Goal: Information Seeking & Learning: Learn about a topic

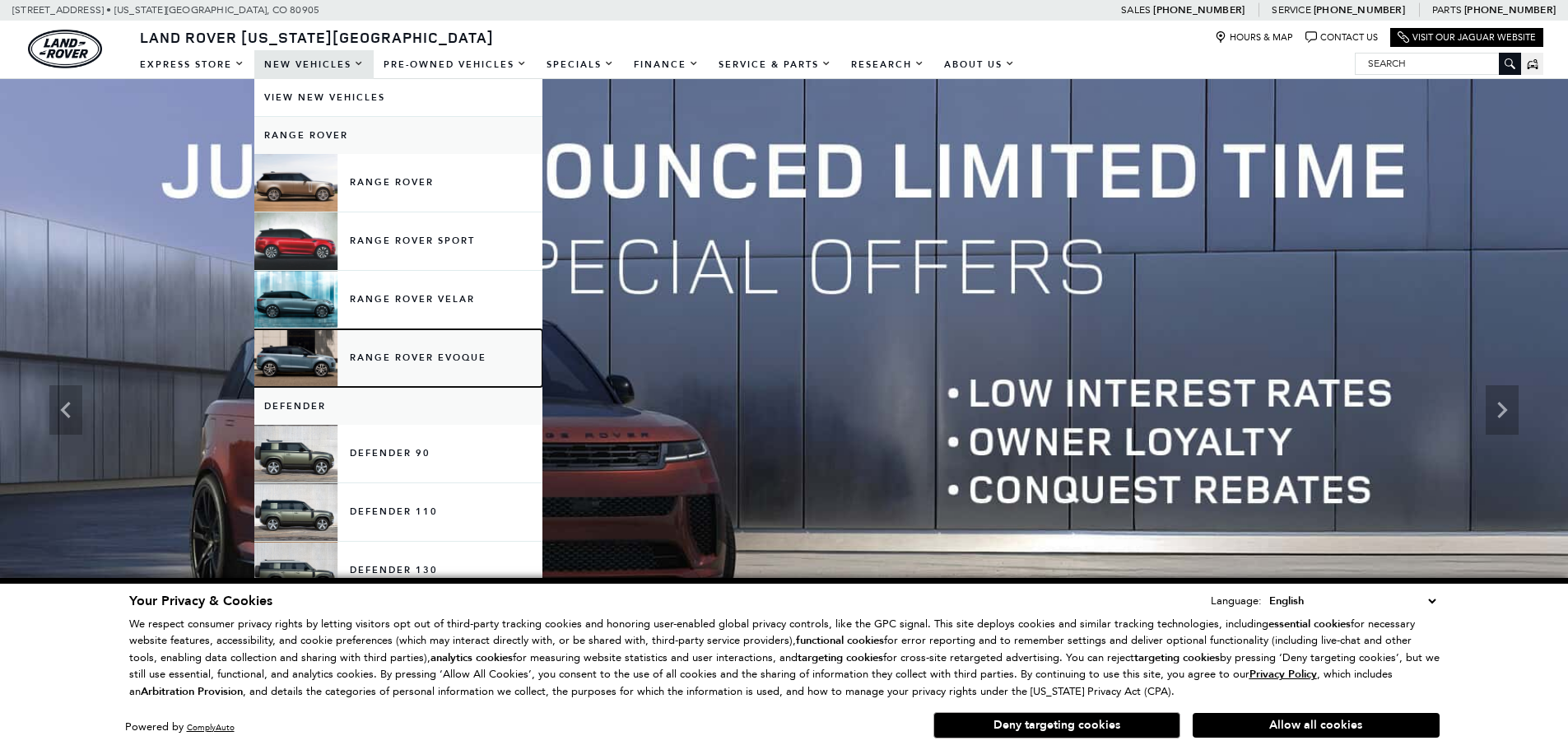
click at [431, 354] on link "Range Rover Evoque" at bounding box center [398, 358] width 288 height 57
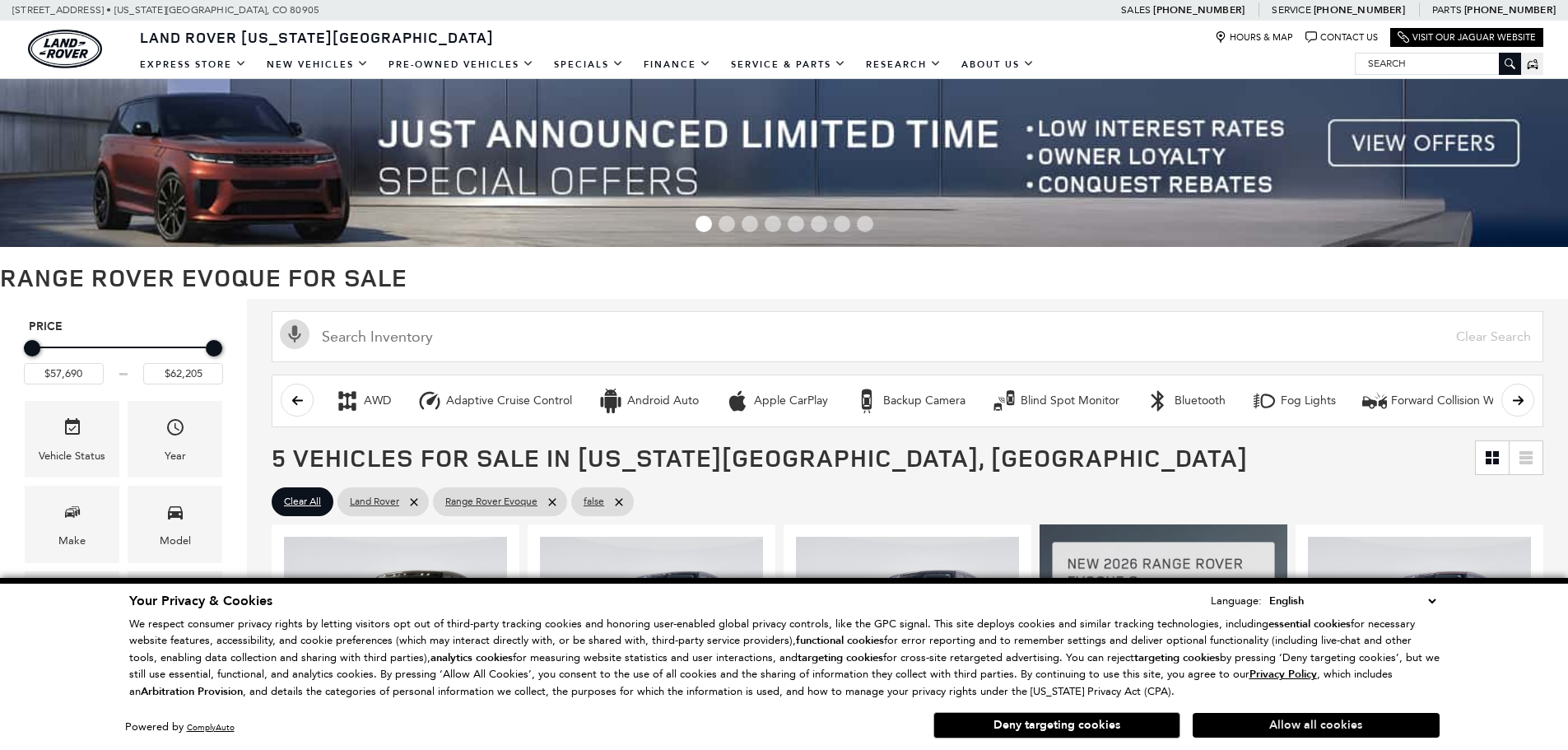
click at [1284, 718] on button "Allow all cookies" at bounding box center [1316, 725] width 247 height 24
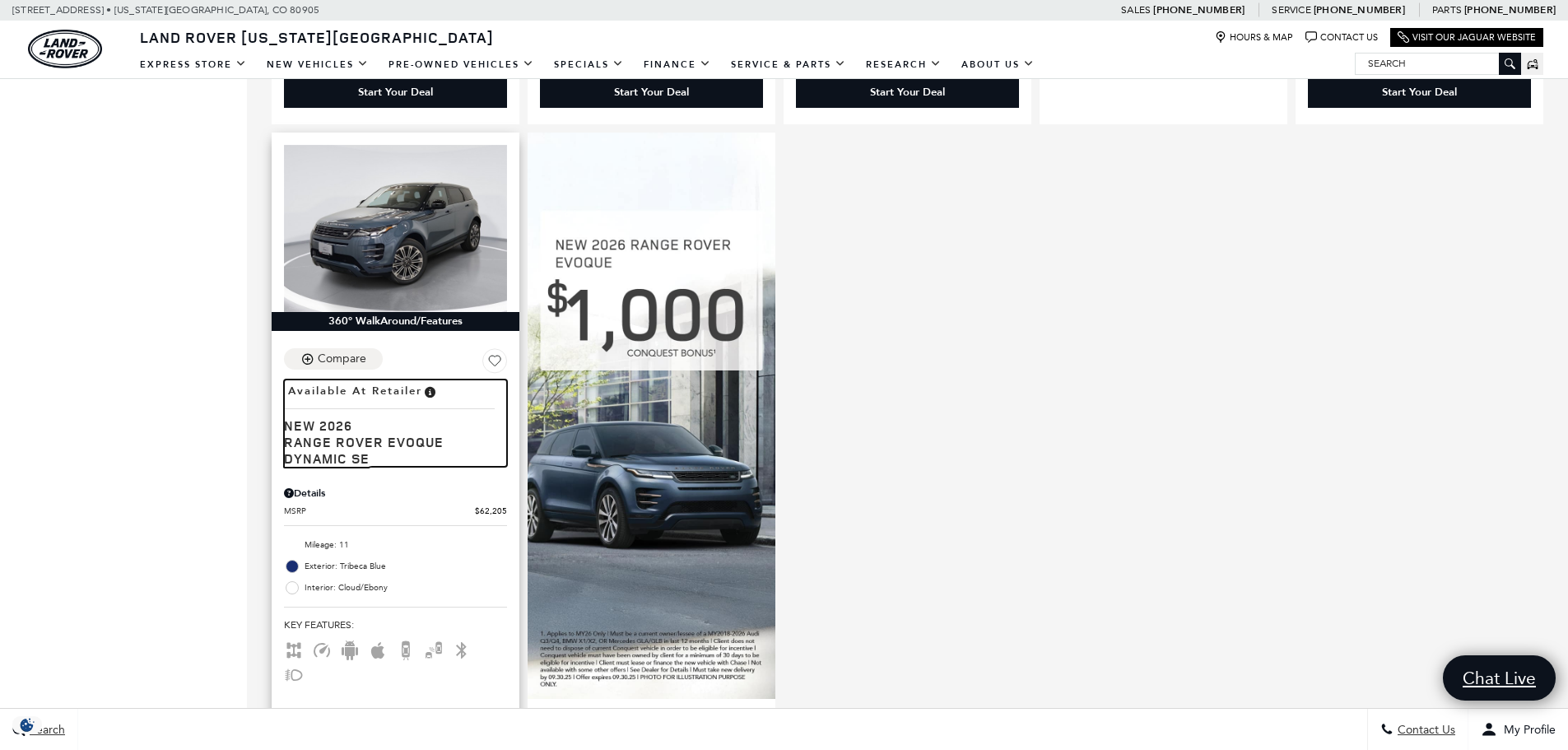
click at [343, 434] on span "Range Rover Evoque Dynamic SE" at bounding box center [389, 449] width 210 height 33
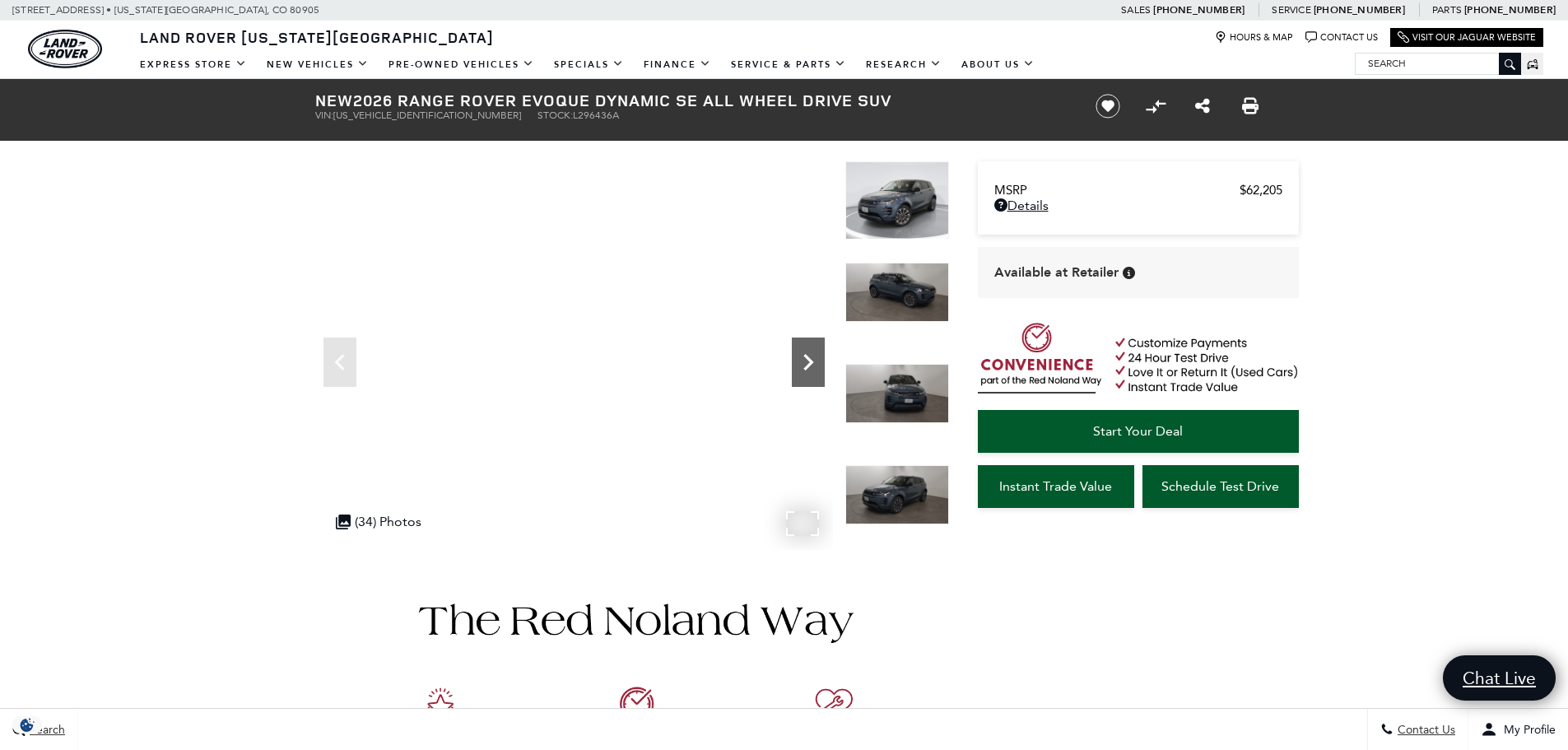
click at [813, 366] on icon "Next" at bounding box center [808, 362] width 33 height 33
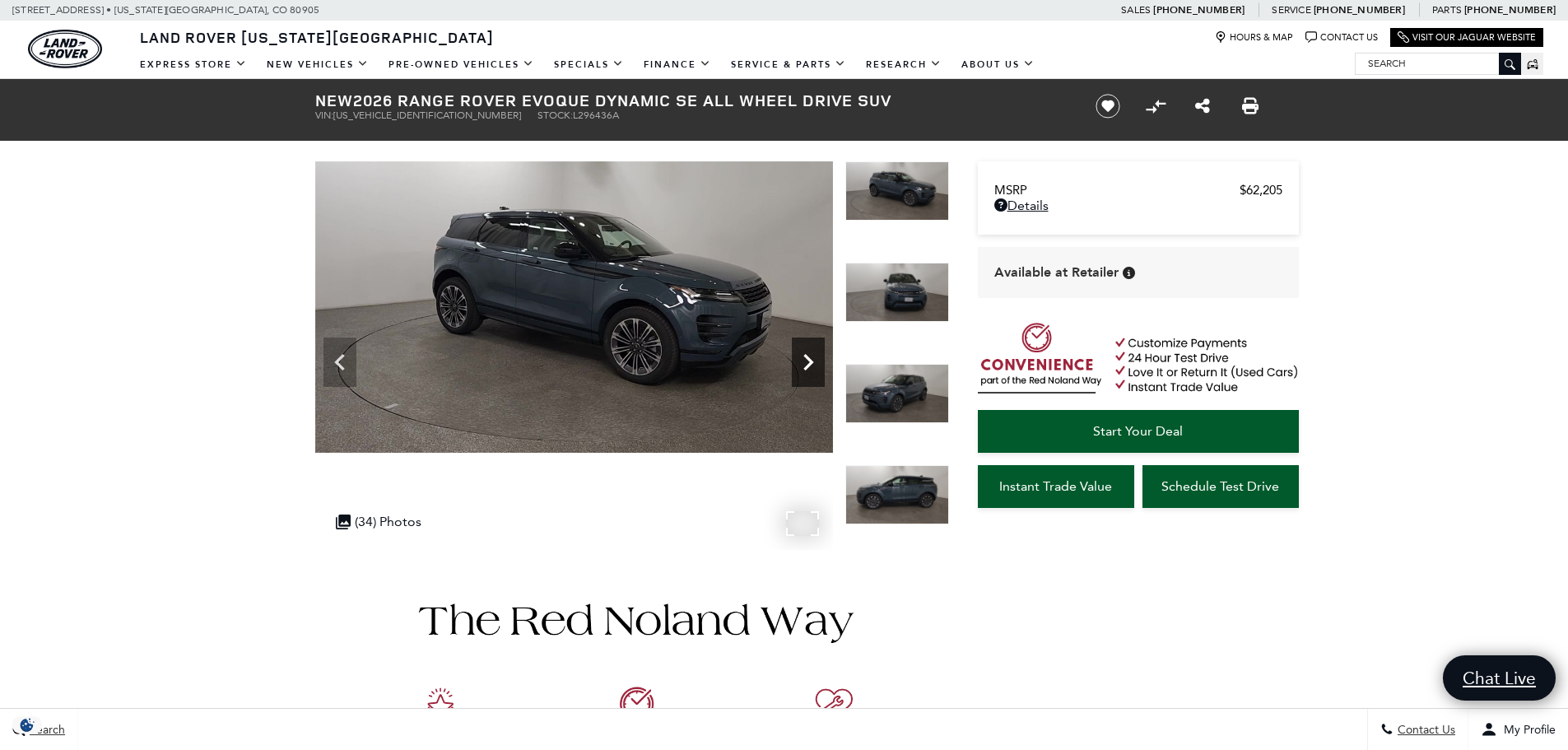
click at [813, 366] on icon "Next" at bounding box center [808, 362] width 33 height 33
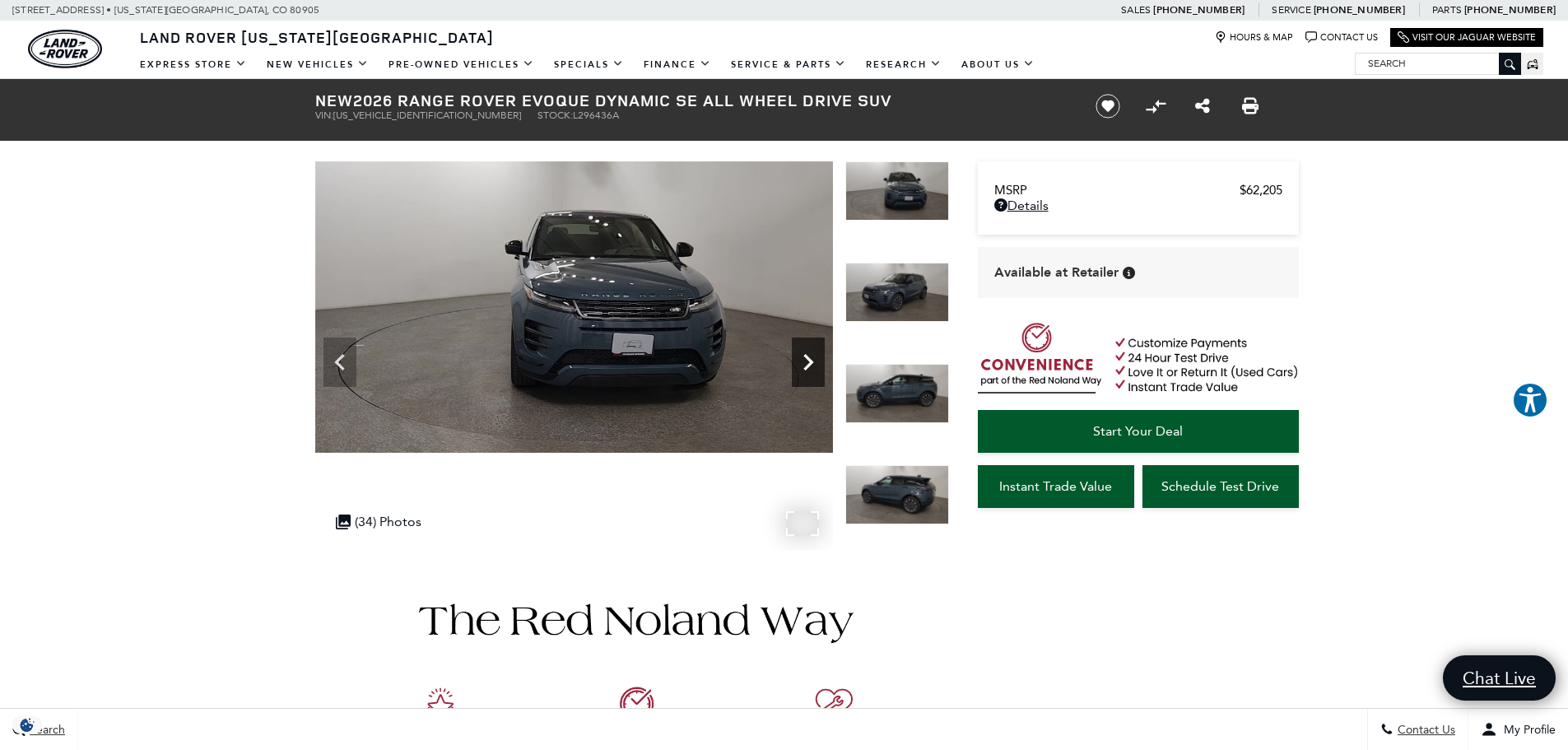
click at [813, 366] on icon "Next" at bounding box center [808, 362] width 33 height 33
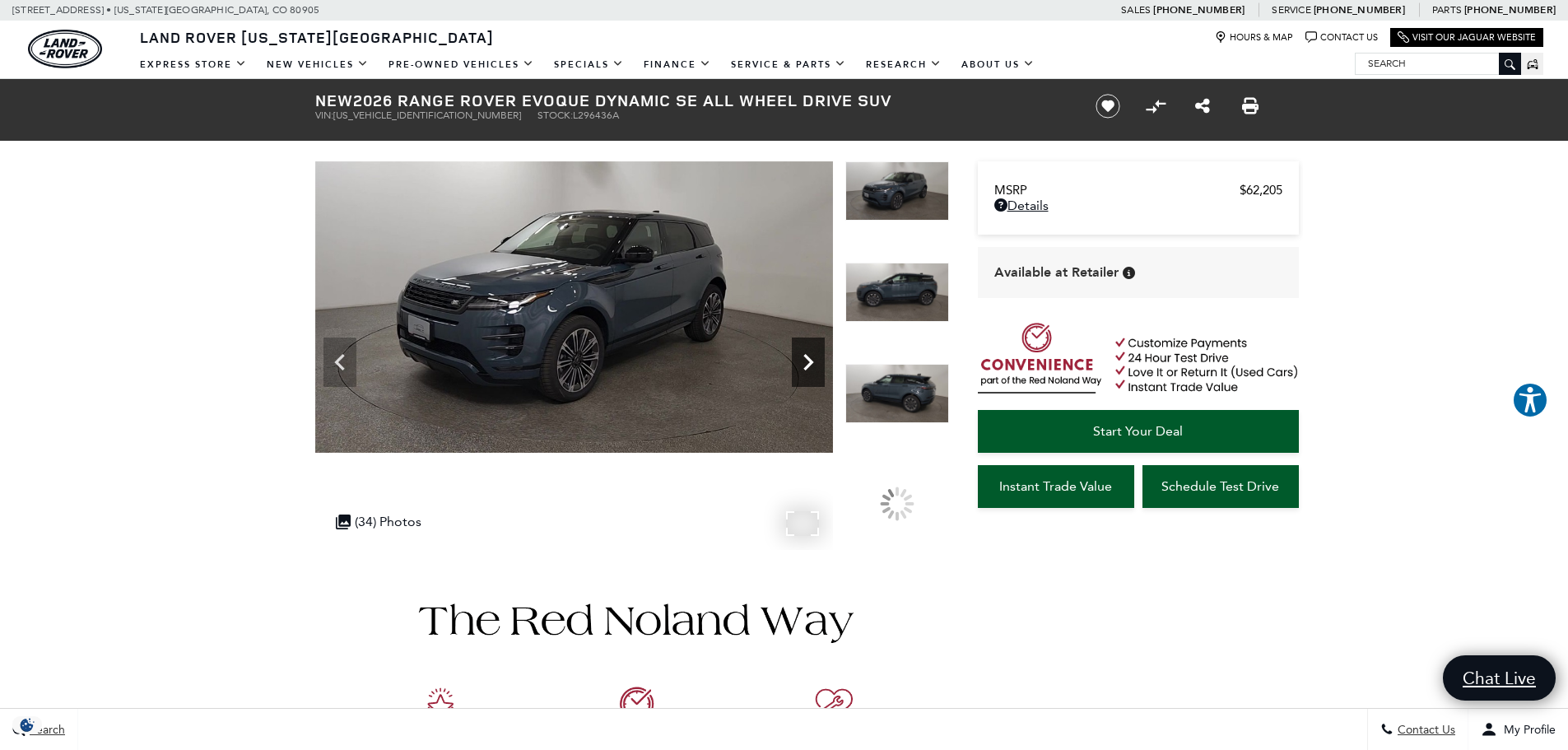
click at [813, 366] on icon "Next" at bounding box center [808, 362] width 33 height 33
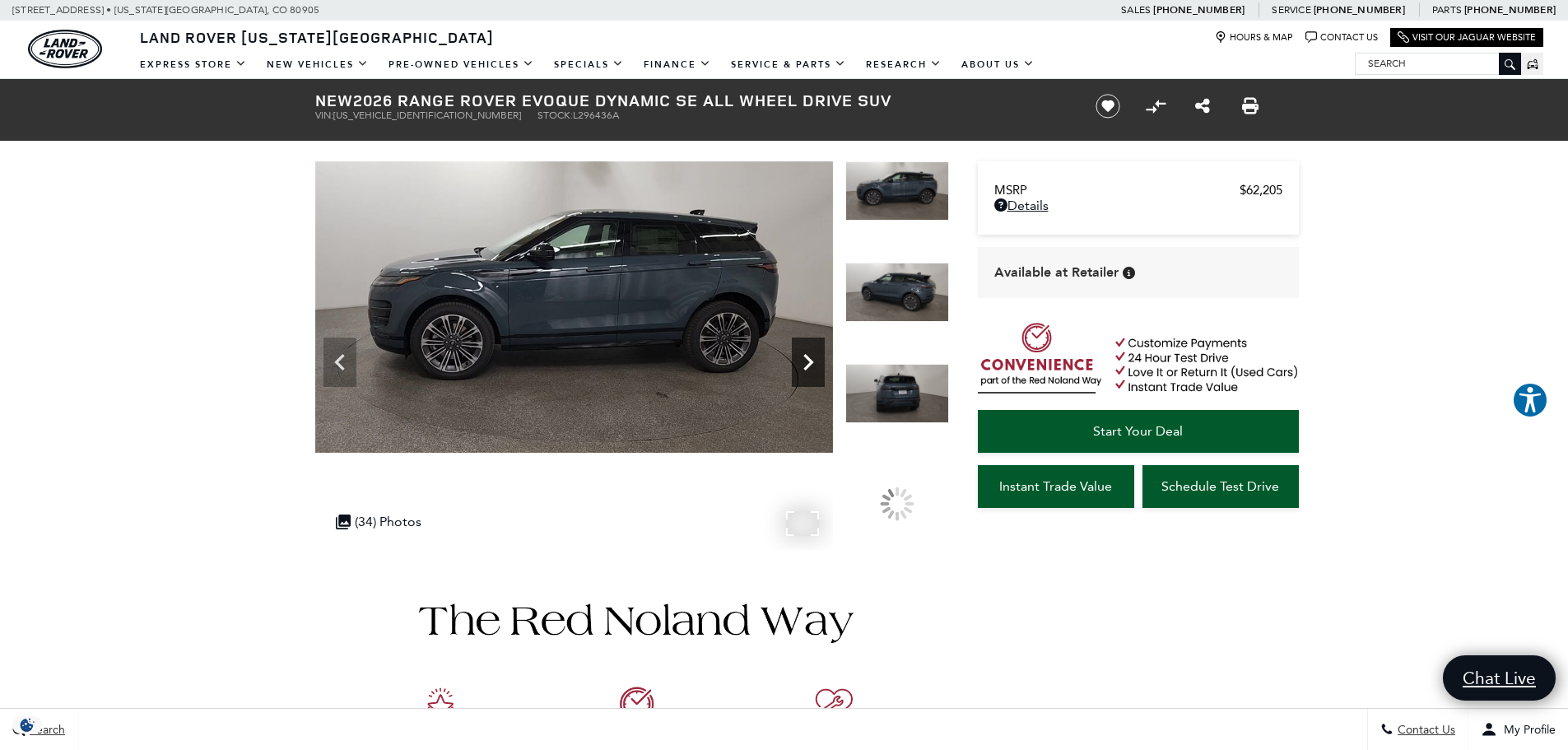
click at [813, 366] on icon "Next" at bounding box center [808, 362] width 33 height 33
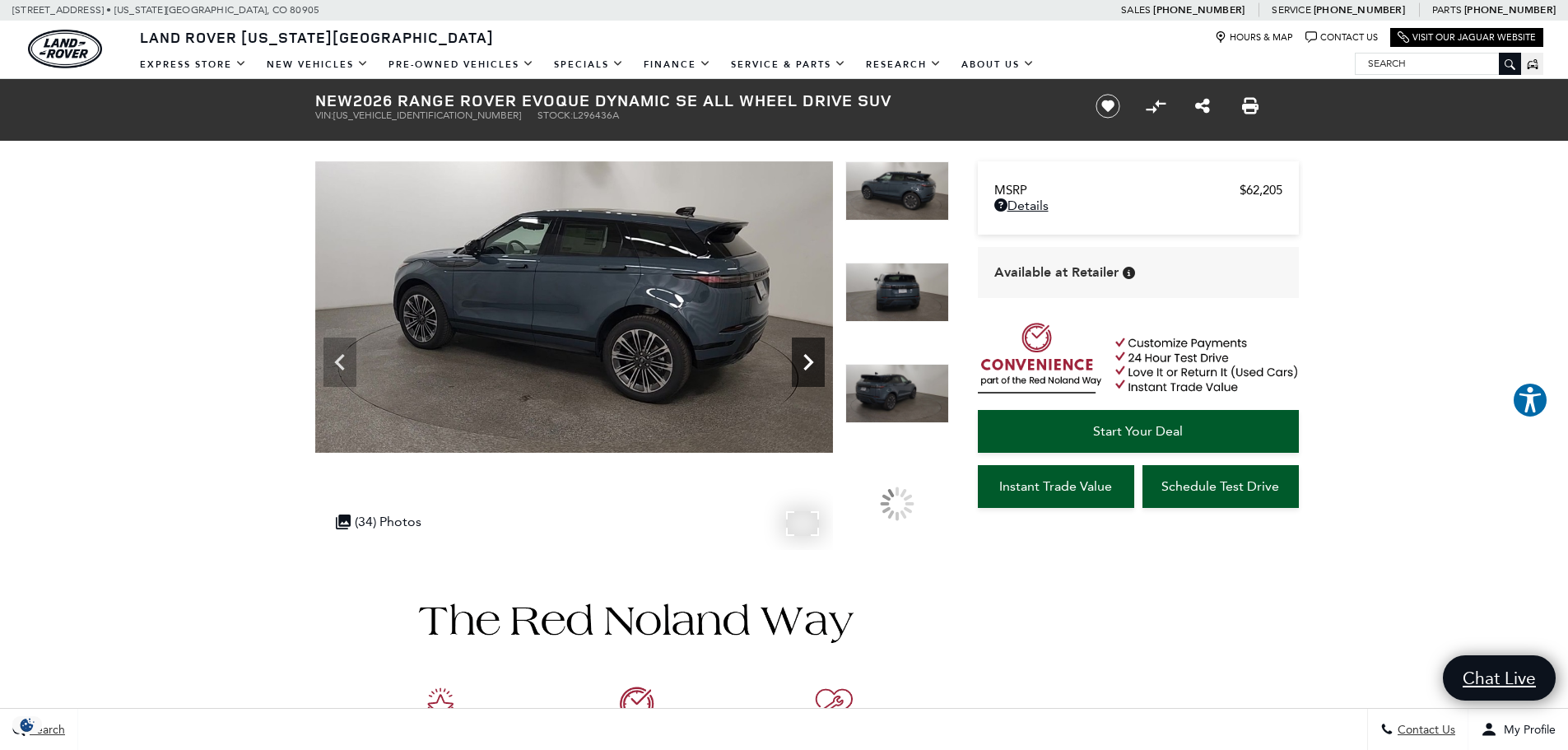
click at [813, 366] on icon "Next" at bounding box center [808, 362] width 33 height 33
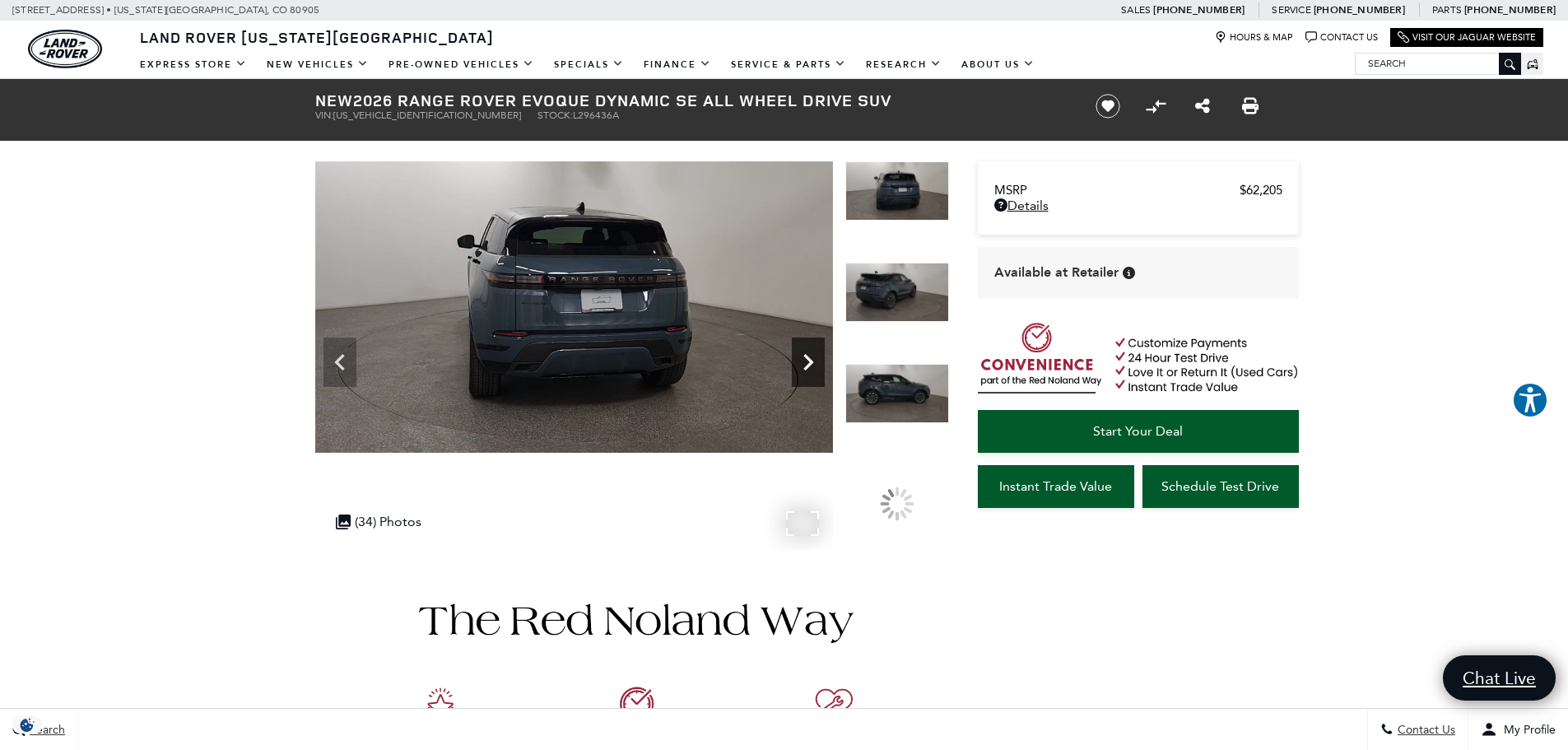
click at [813, 366] on icon "Next" at bounding box center [808, 362] width 33 height 33
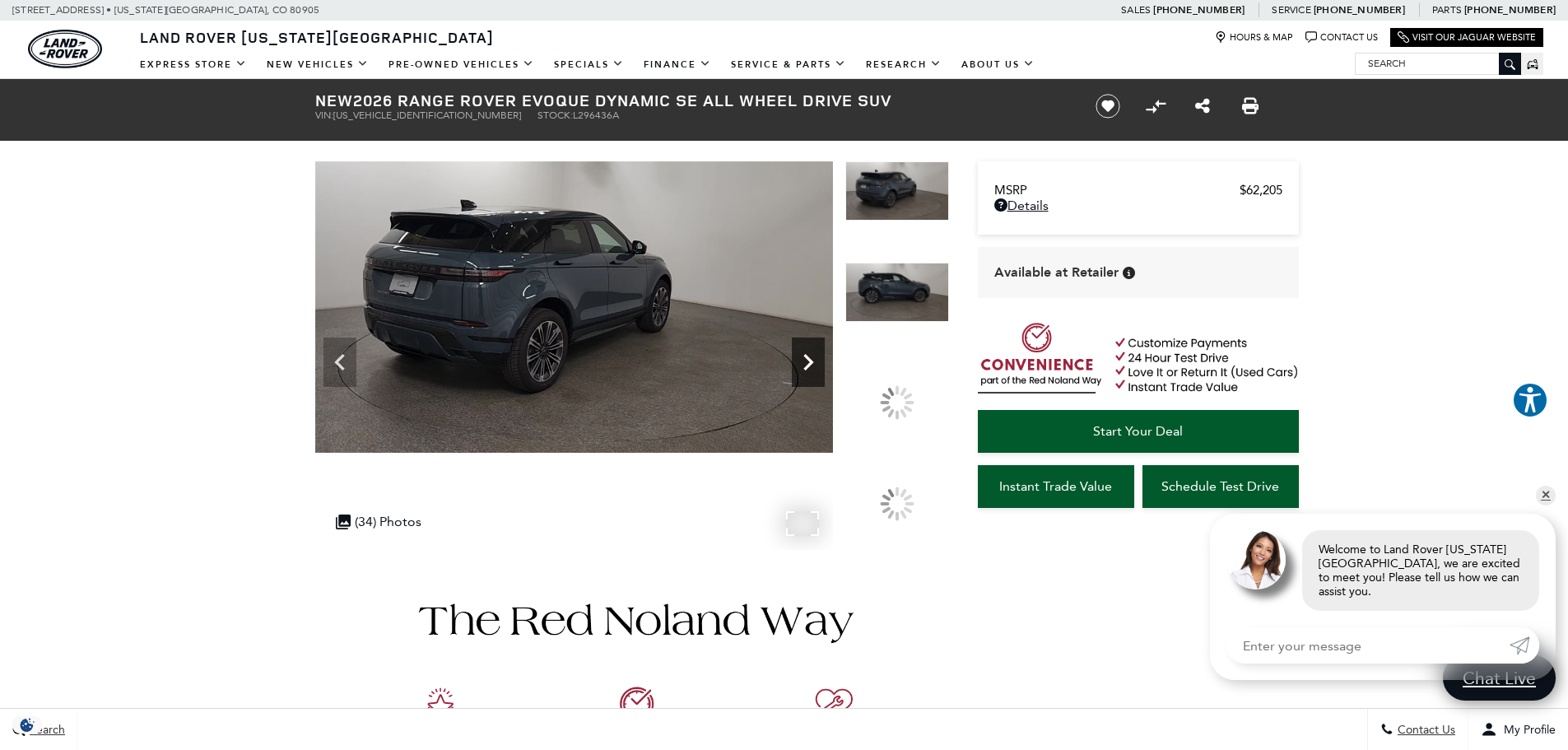
click at [813, 366] on icon "Next" at bounding box center [808, 362] width 33 height 33
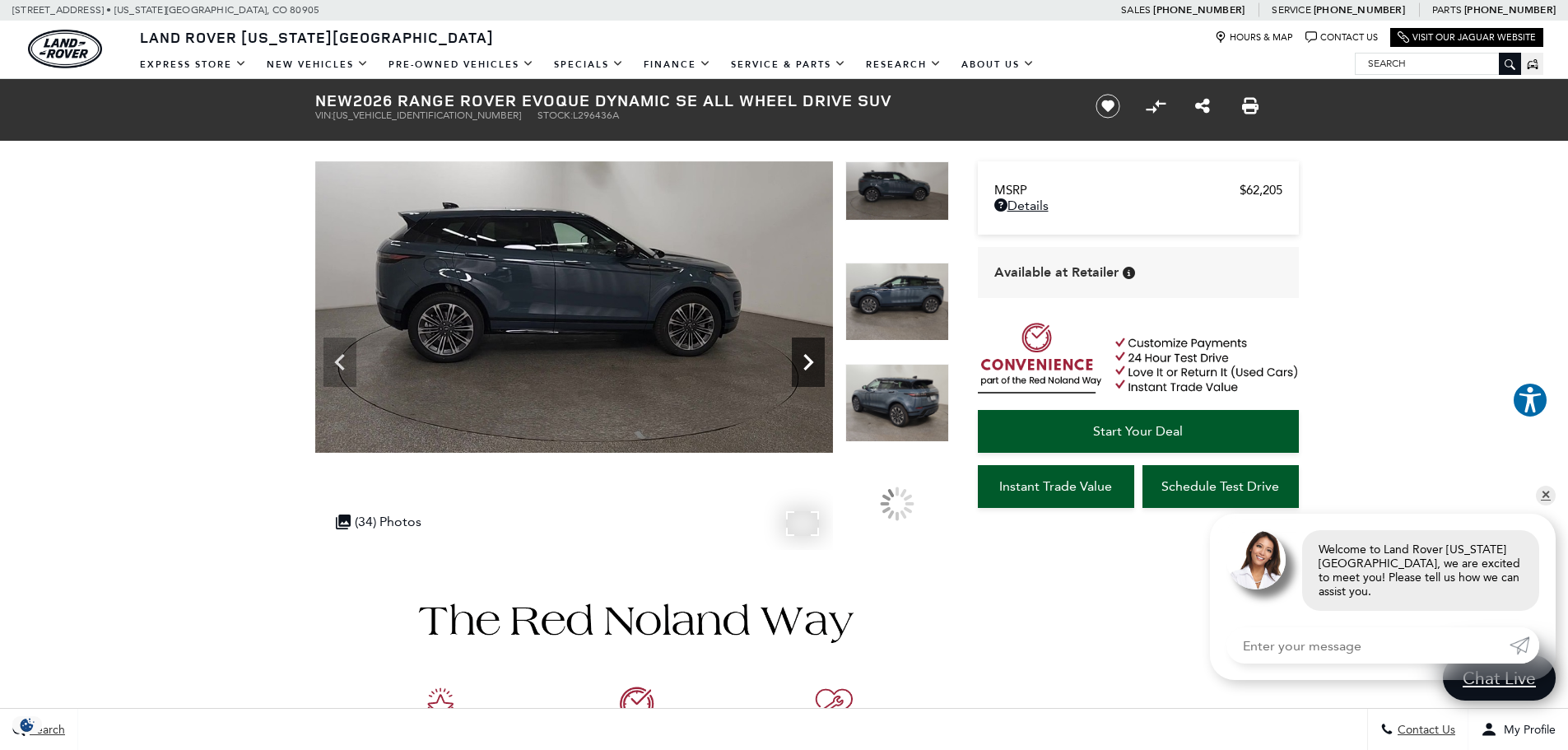
click at [813, 366] on icon "Next" at bounding box center [808, 362] width 33 height 33
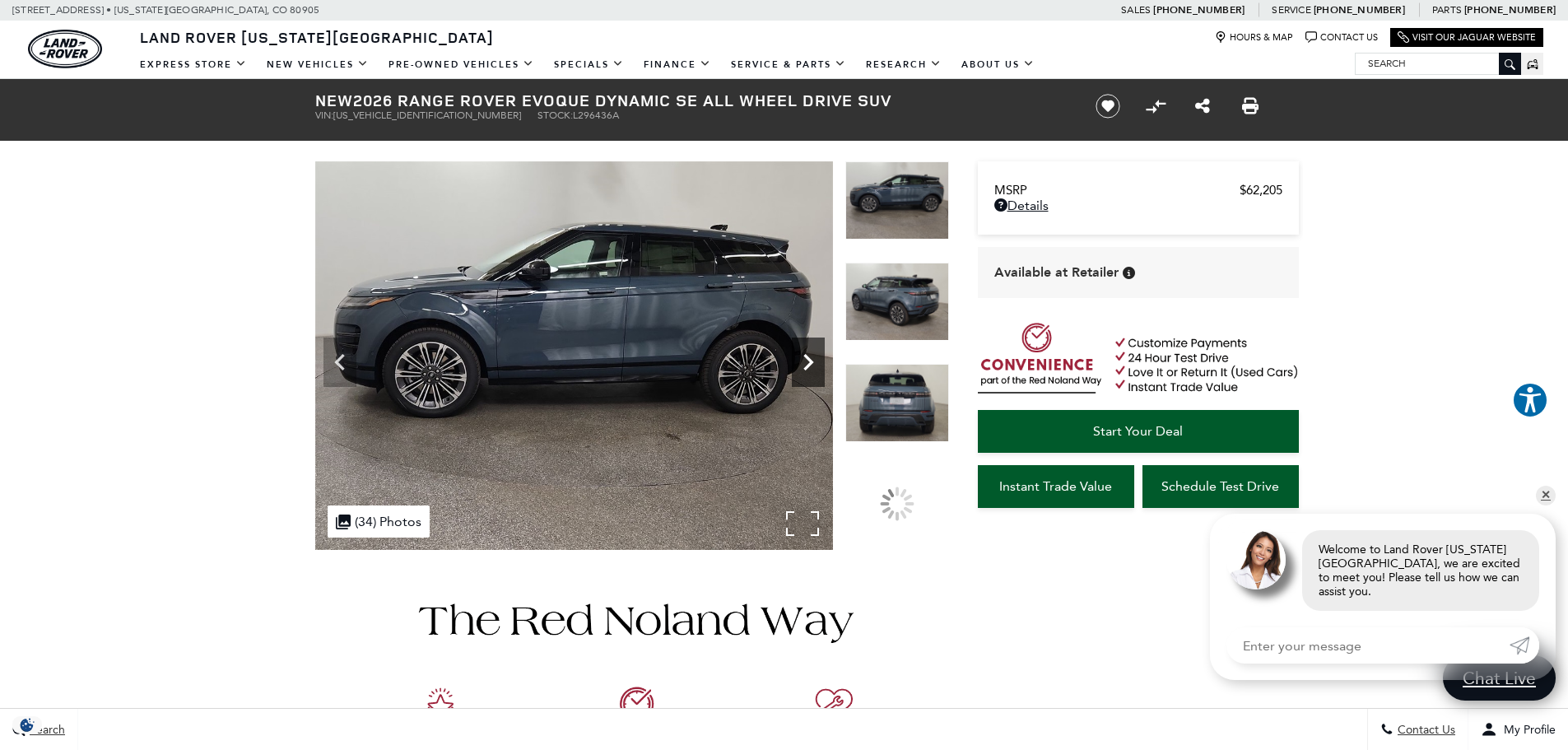
click at [813, 366] on icon "Next" at bounding box center [808, 362] width 33 height 33
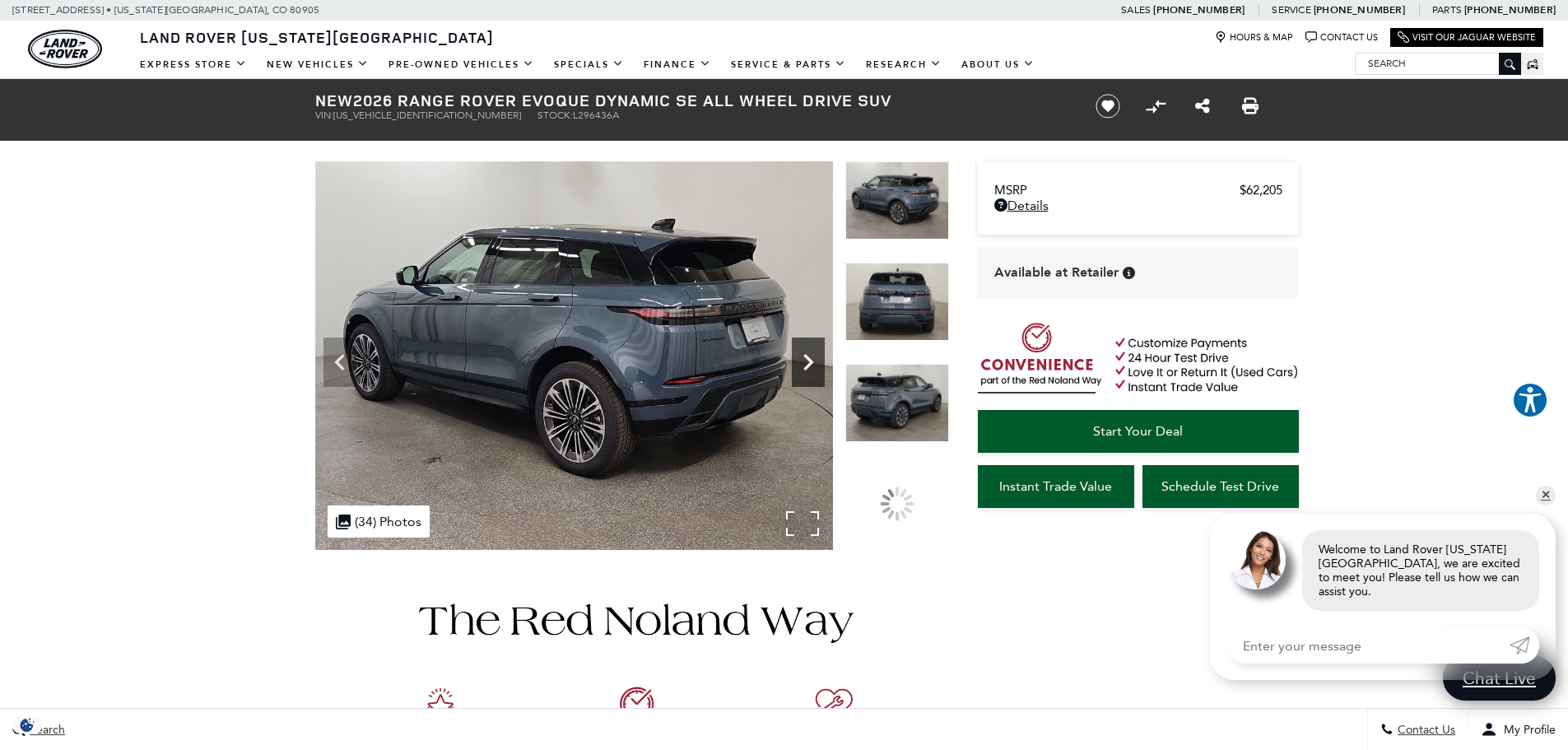
click at [813, 366] on icon "Next" at bounding box center [808, 362] width 33 height 33
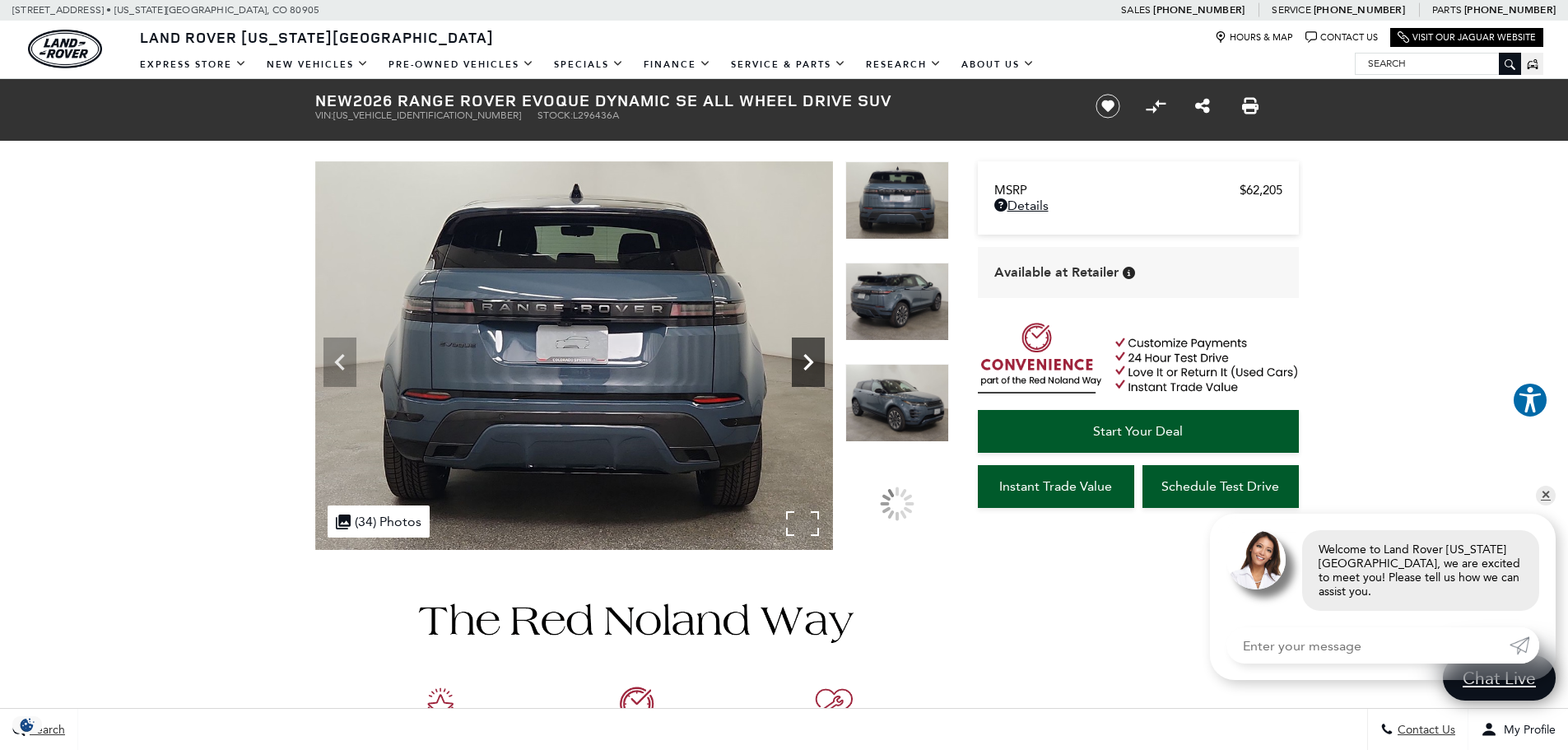
click at [813, 366] on icon "Next" at bounding box center [808, 362] width 33 height 33
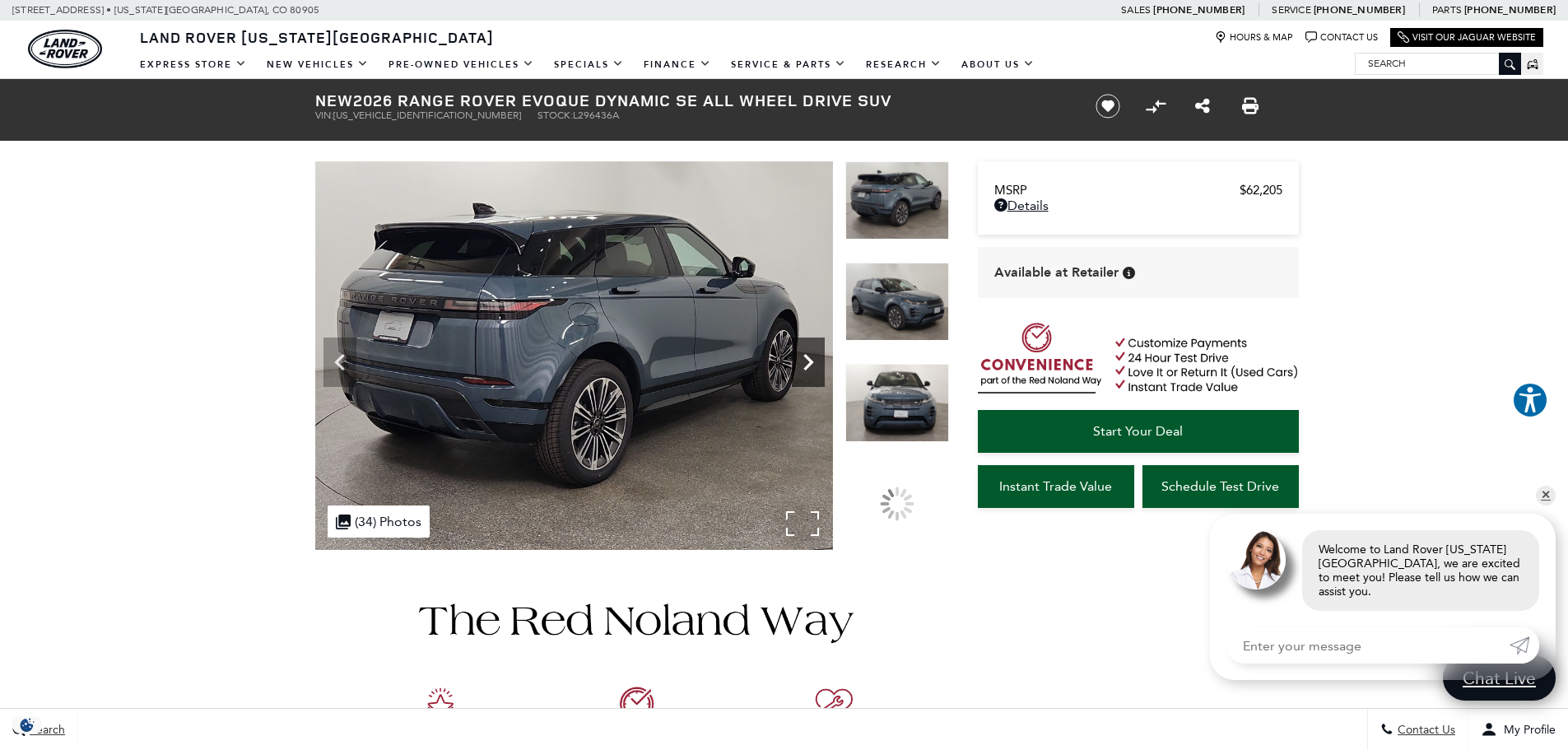
click at [813, 366] on icon "Next" at bounding box center [808, 362] width 33 height 33
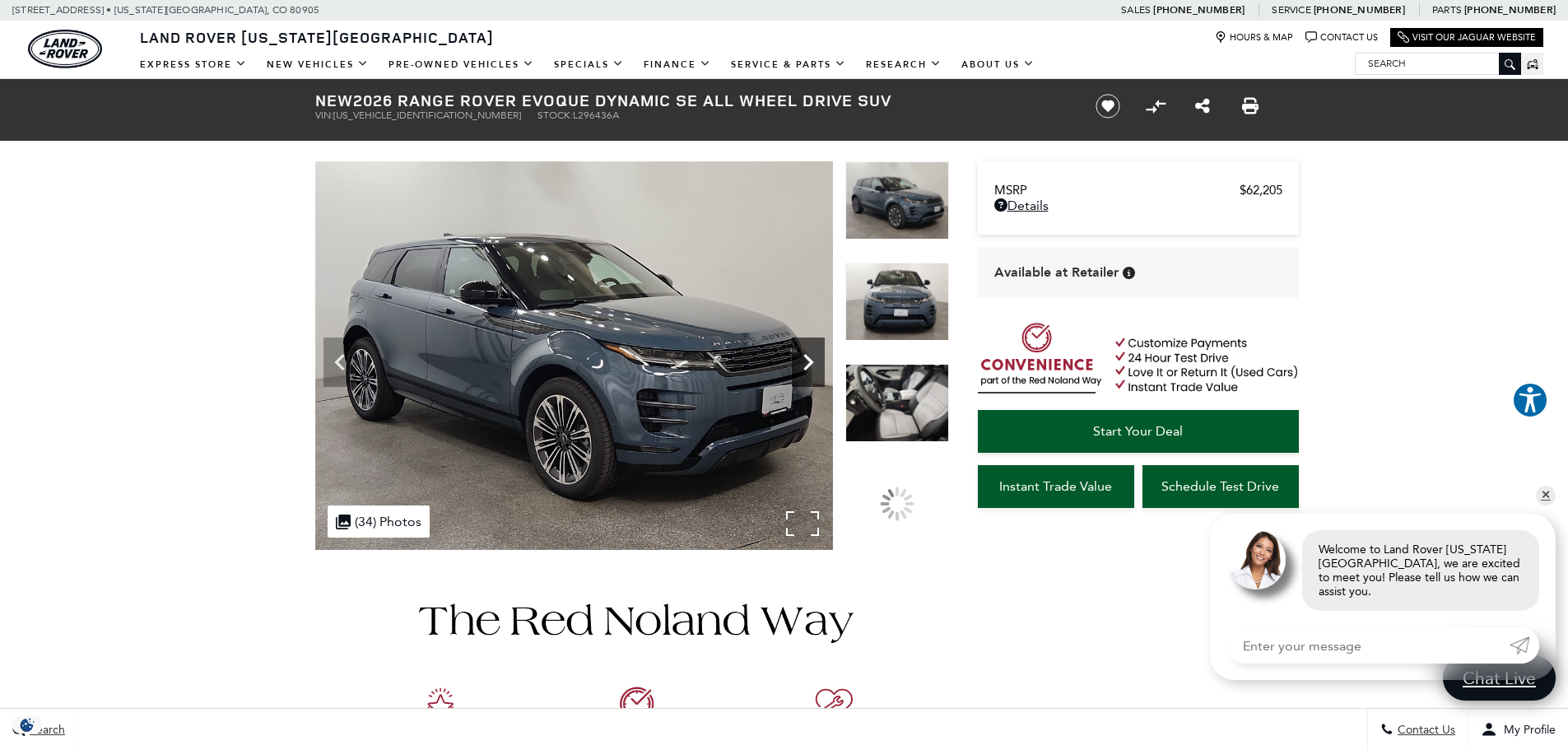
click at [813, 366] on icon "Next" at bounding box center [808, 362] width 33 height 33
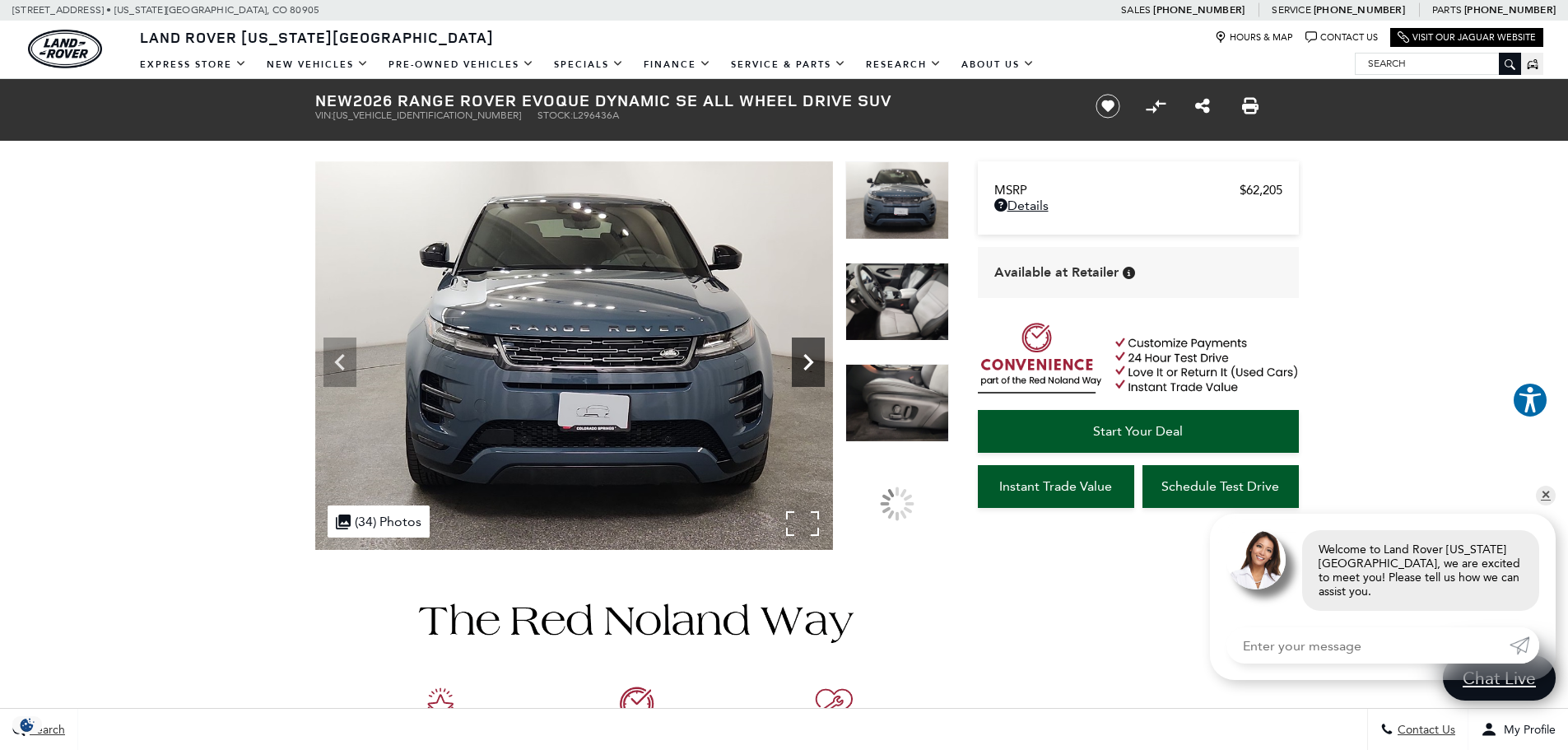
click at [813, 366] on icon "Next" at bounding box center [808, 362] width 33 height 33
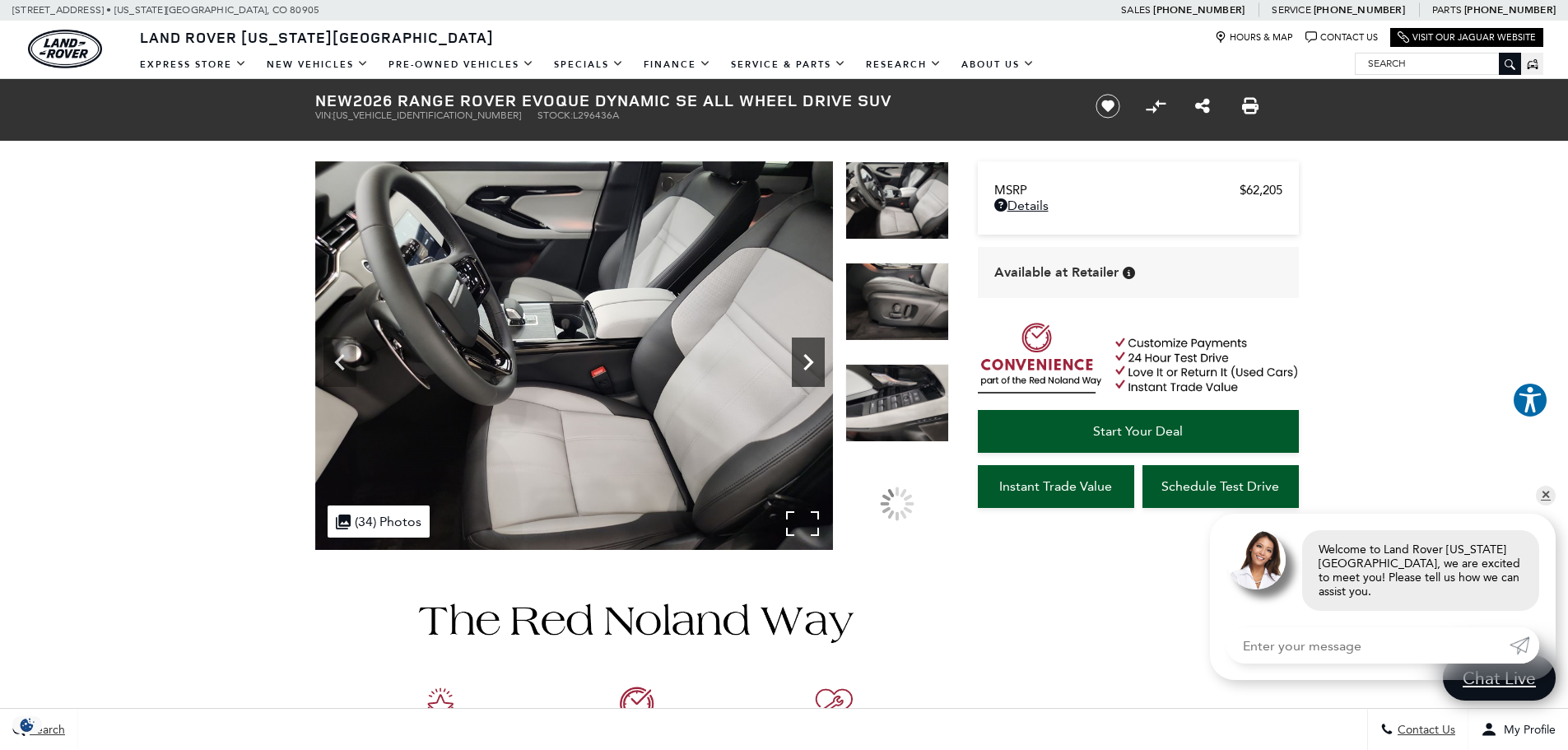
click at [813, 366] on icon "Next" at bounding box center [808, 362] width 33 height 33
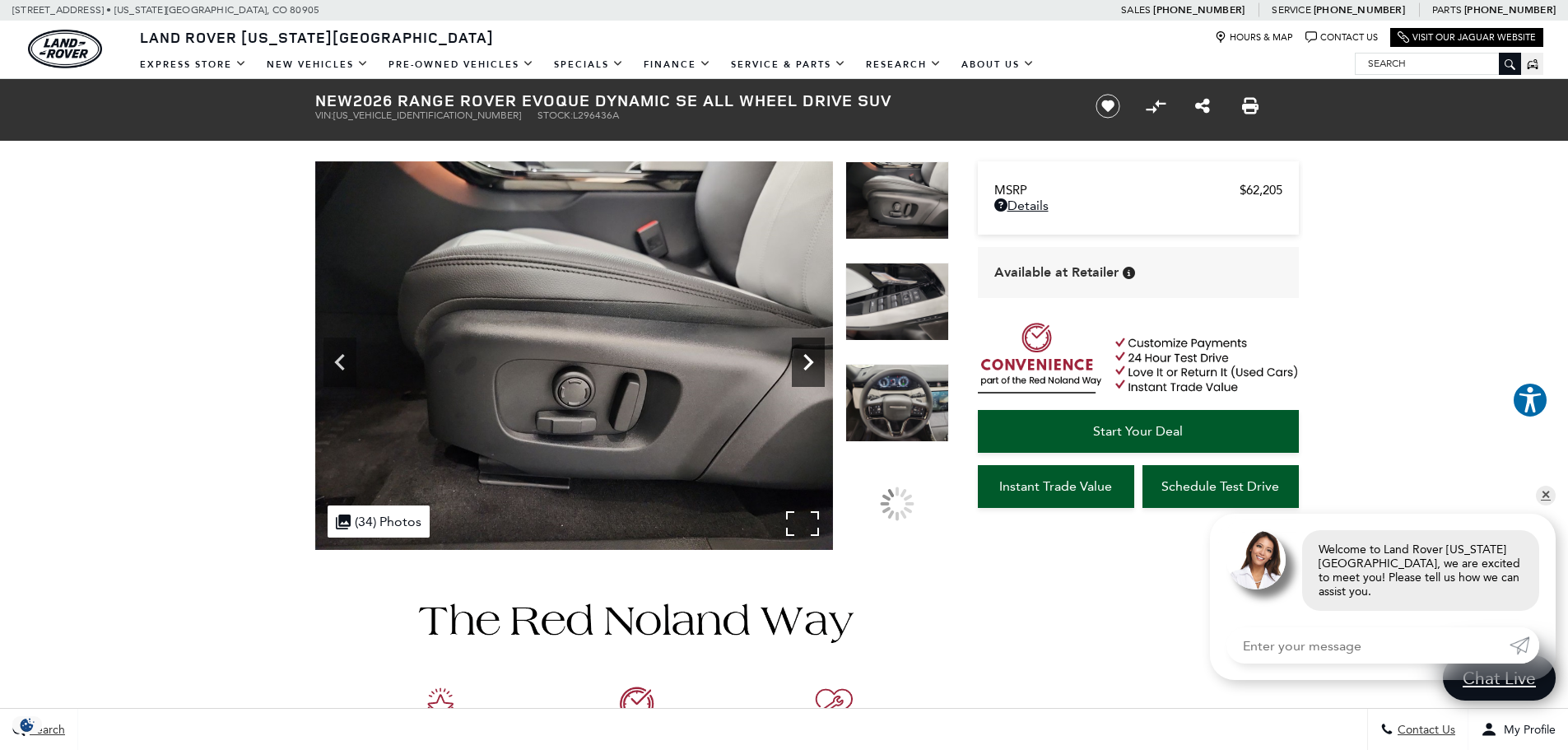
click at [813, 366] on icon "Next" at bounding box center [808, 362] width 33 height 33
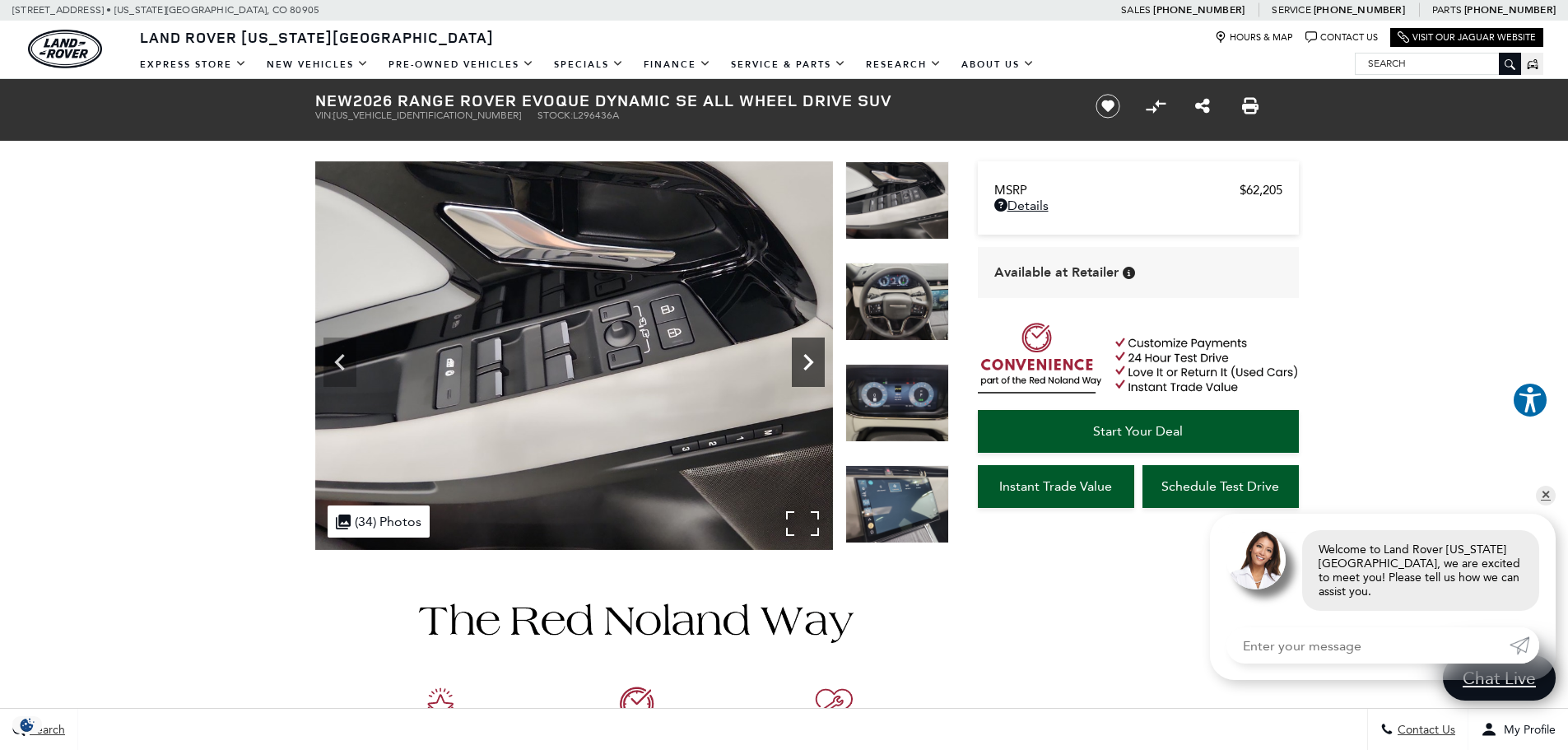
click at [813, 366] on icon "Next" at bounding box center [808, 362] width 33 height 33
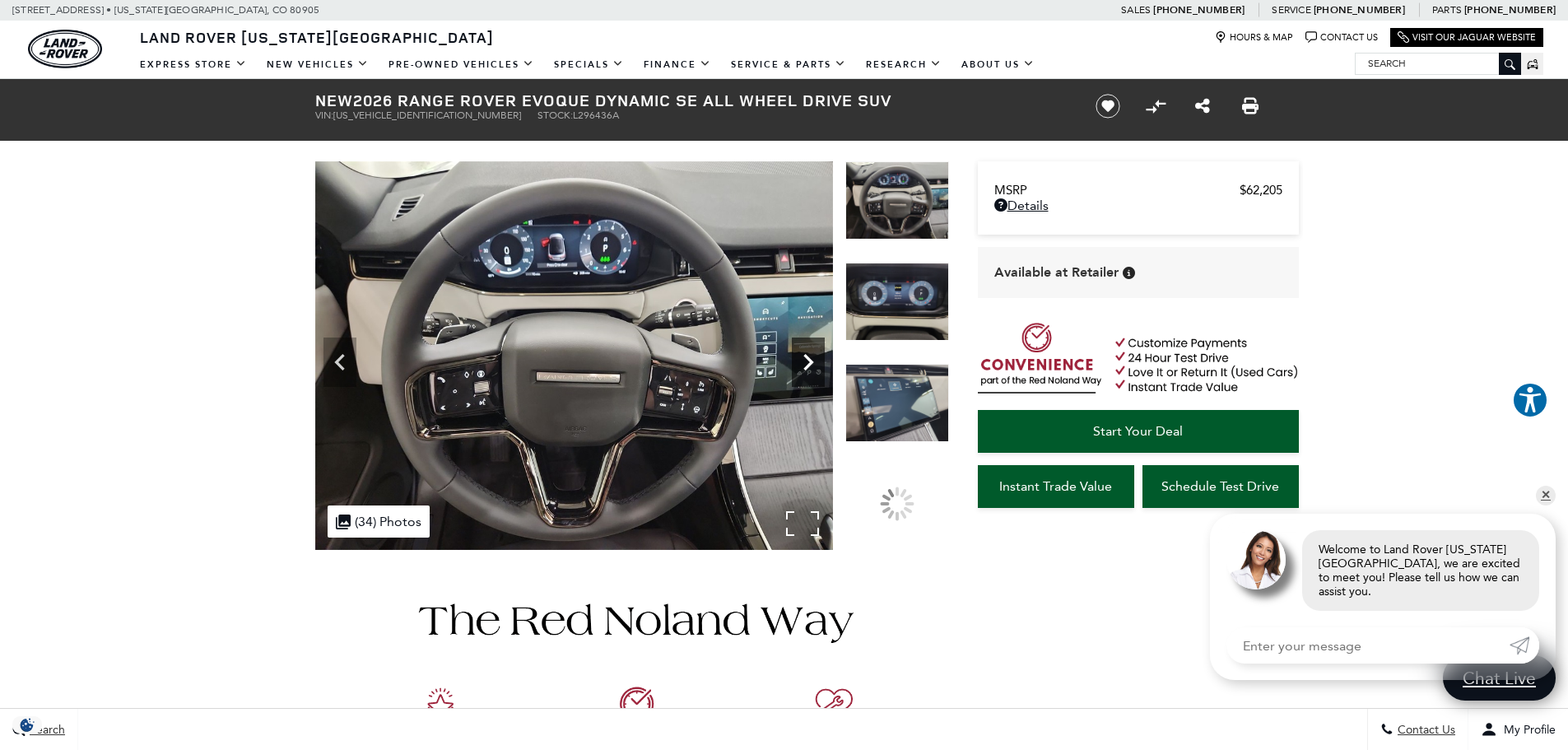
click at [813, 366] on icon "Next" at bounding box center [808, 362] width 33 height 33
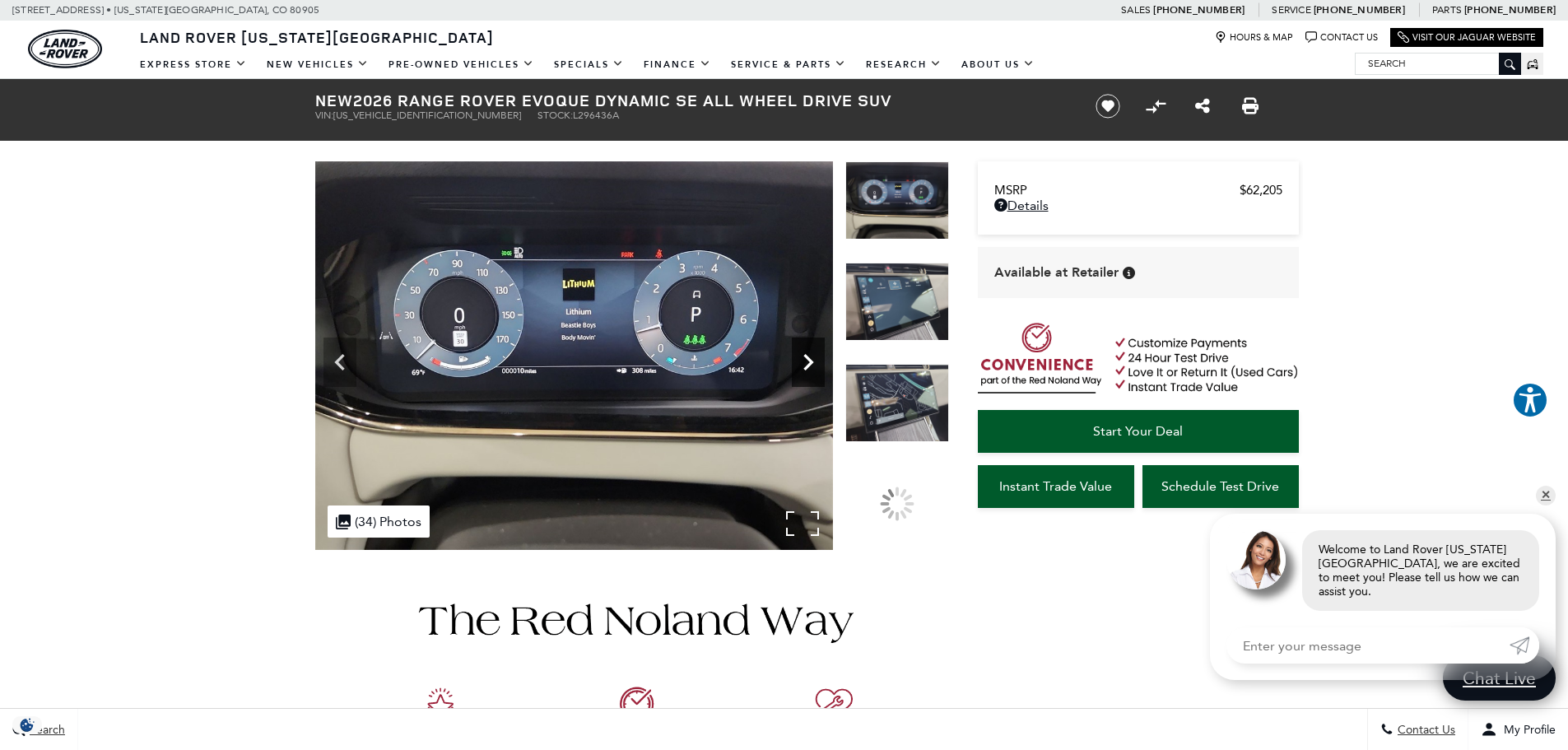
click at [813, 366] on icon "Next" at bounding box center [808, 362] width 33 height 33
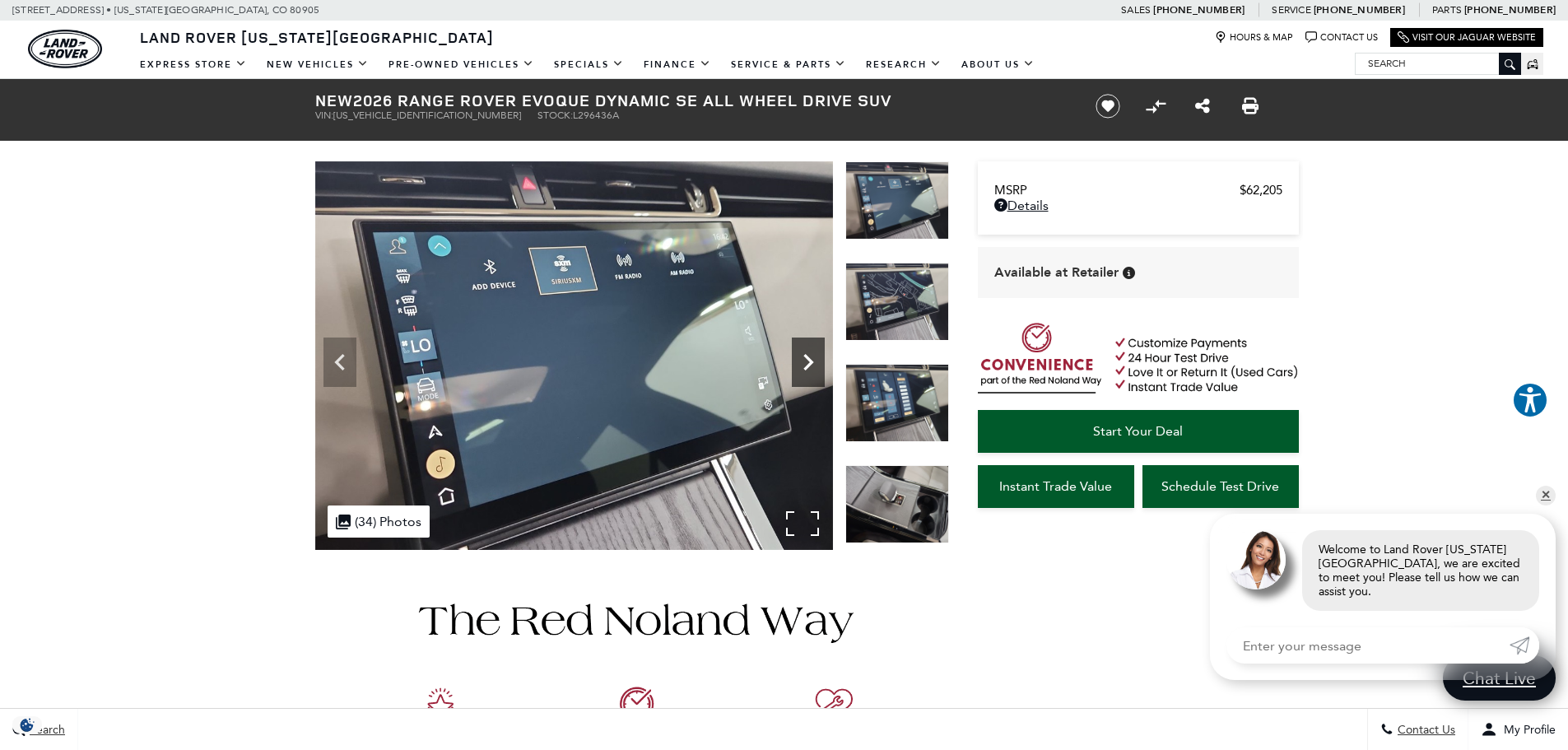
click at [813, 366] on icon "Next" at bounding box center [808, 362] width 33 height 33
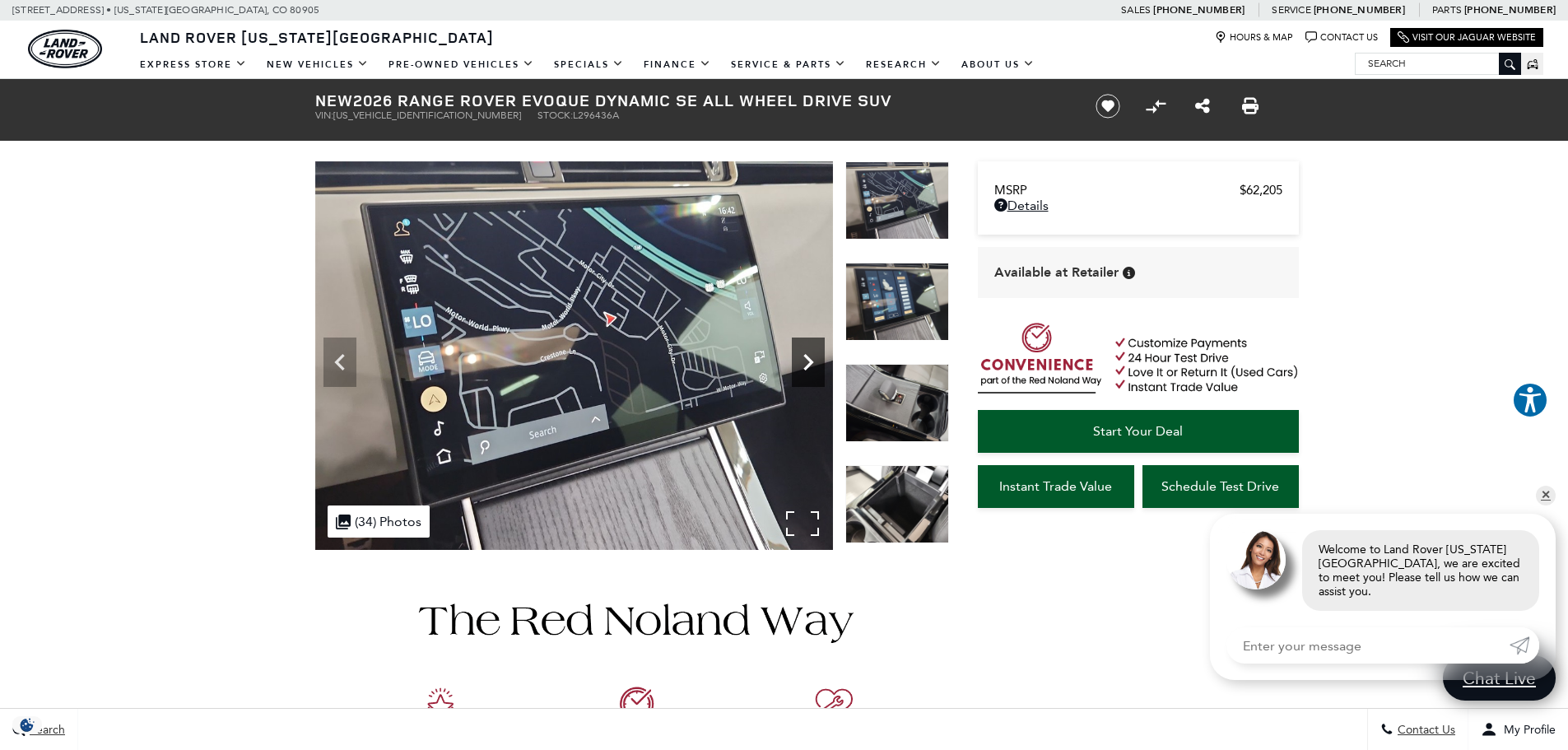
click at [813, 366] on icon "Next" at bounding box center [808, 362] width 33 height 33
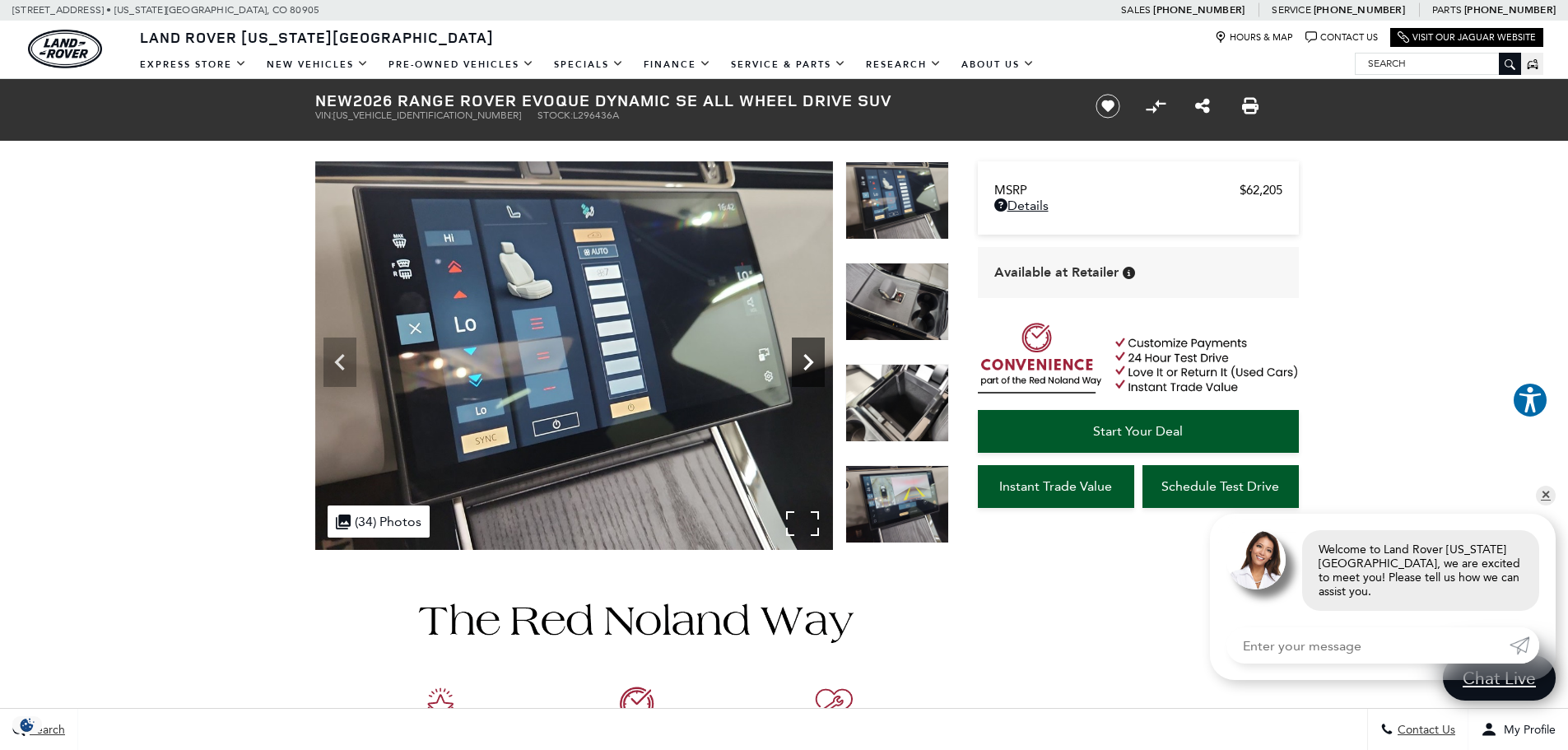
click at [813, 366] on icon "Next" at bounding box center [808, 362] width 33 height 33
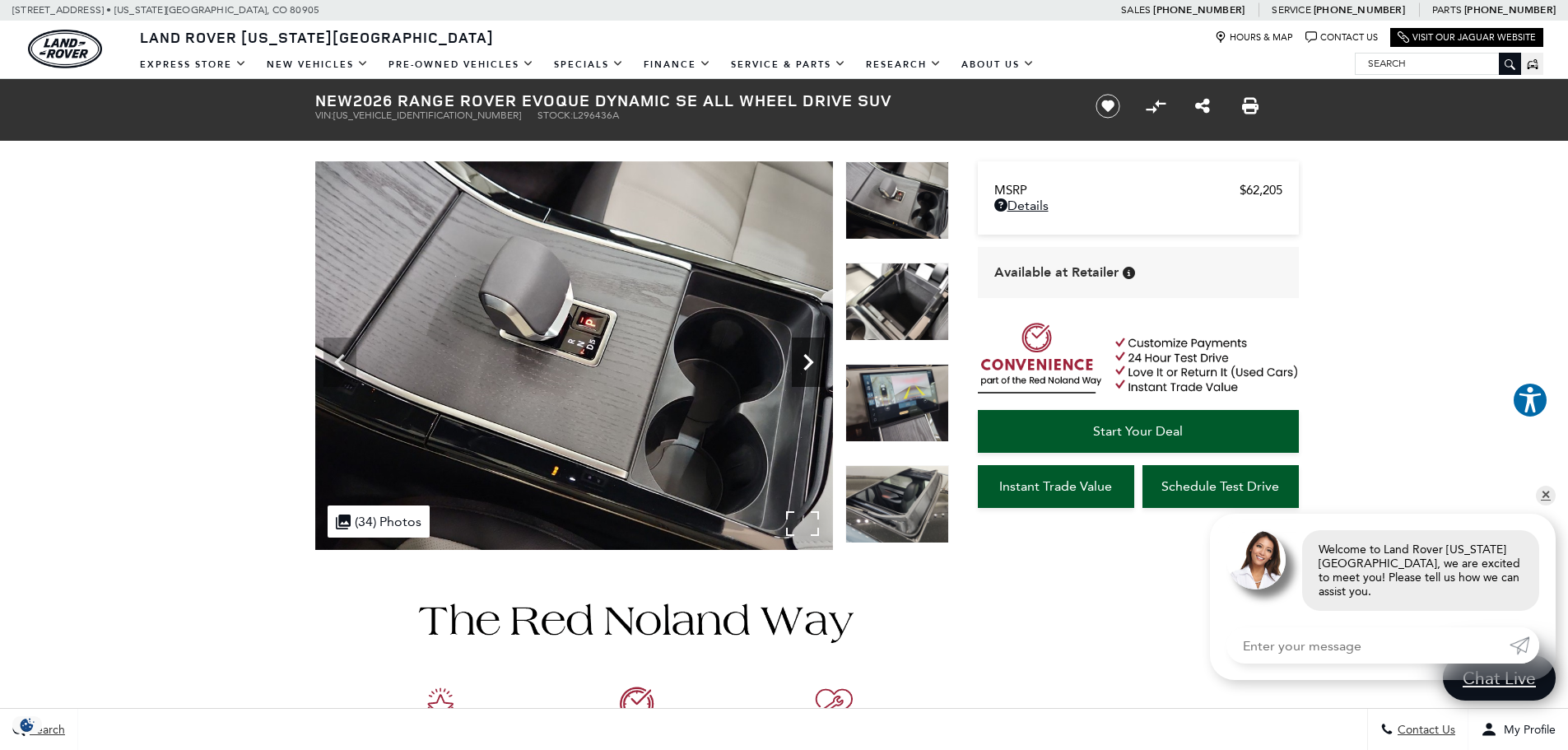
click at [813, 366] on icon "Next" at bounding box center [808, 362] width 33 height 33
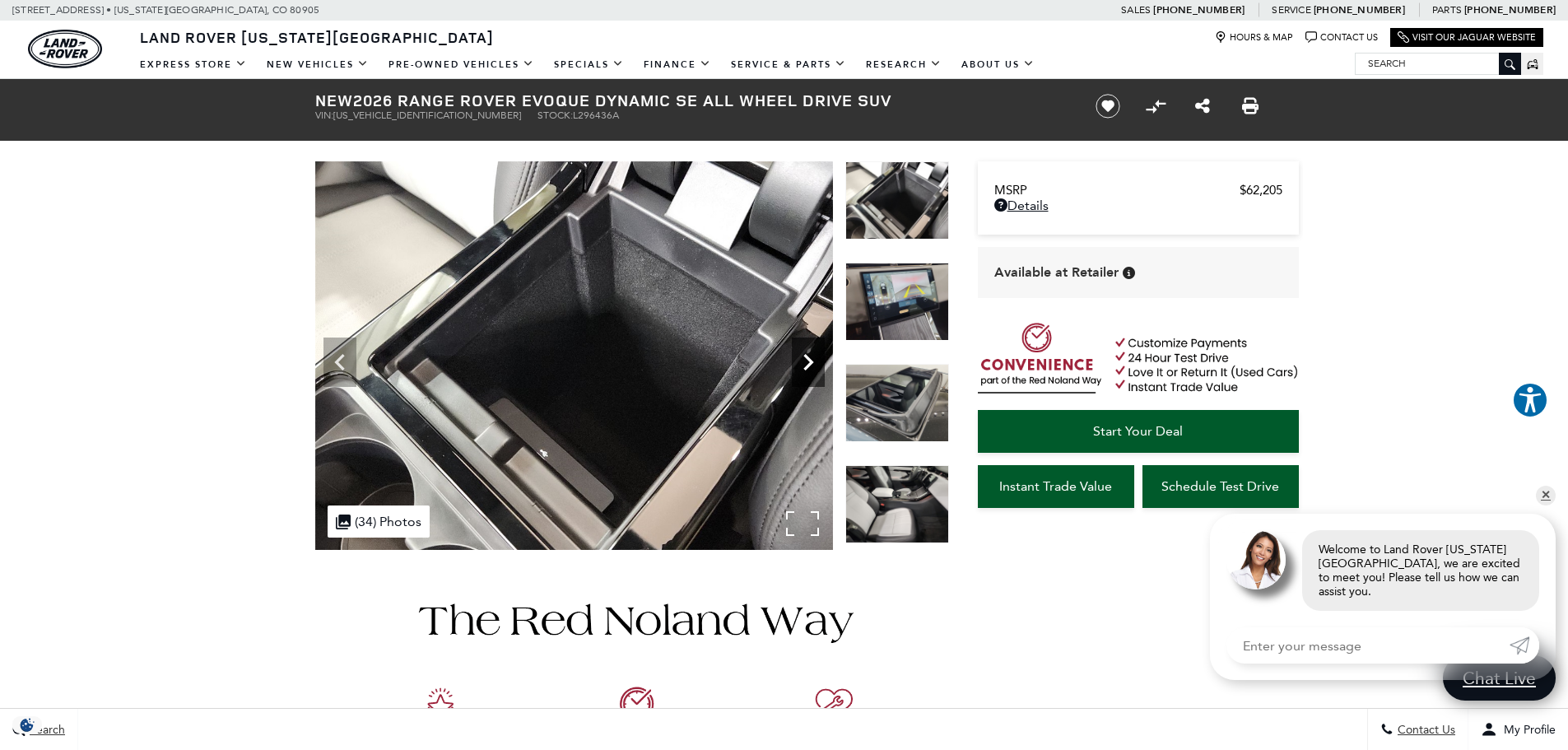
click at [813, 366] on icon "Next" at bounding box center [808, 362] width 33 height 33
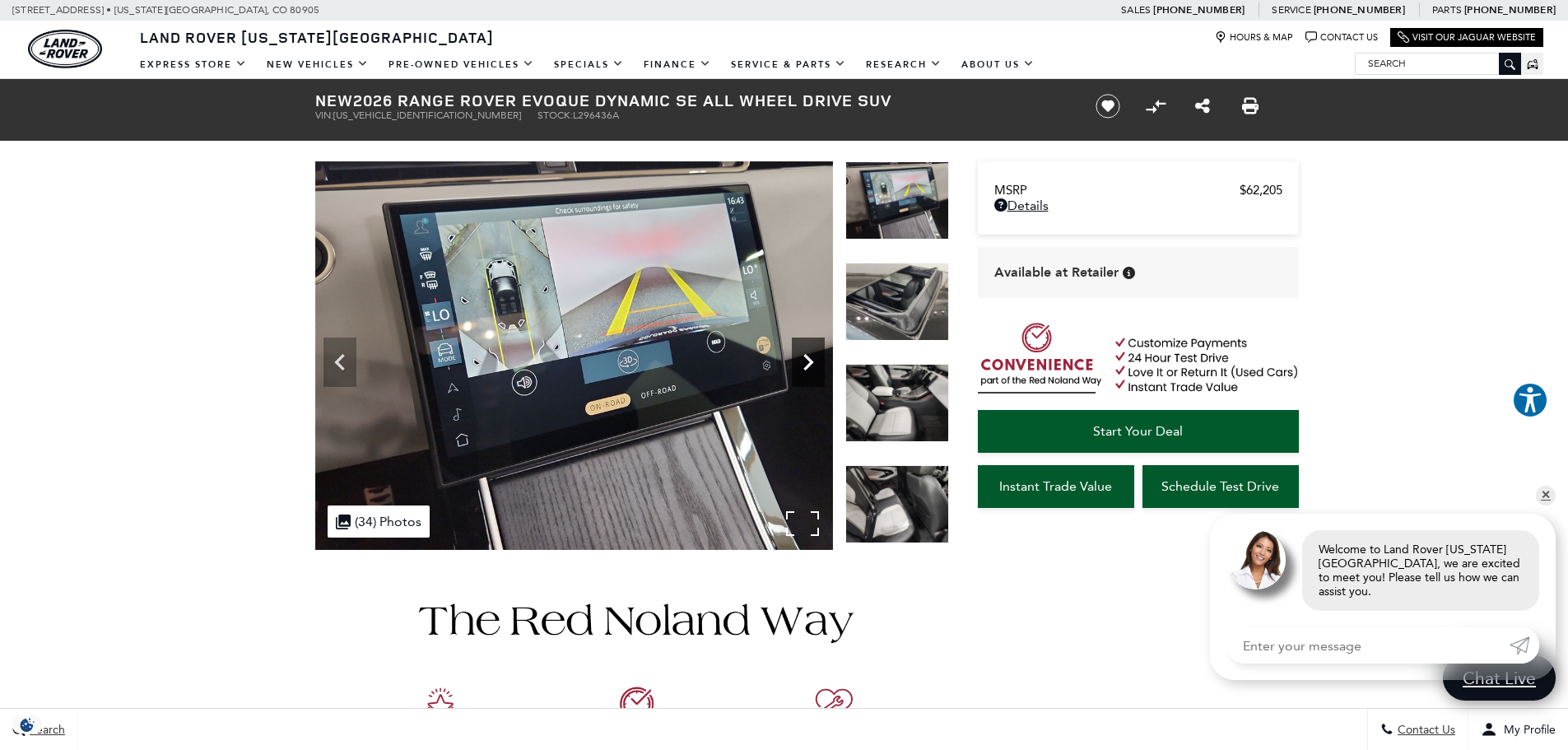
click at [813, 366] on icon "Next" at bounding box center [808, 362] width 33 height 33
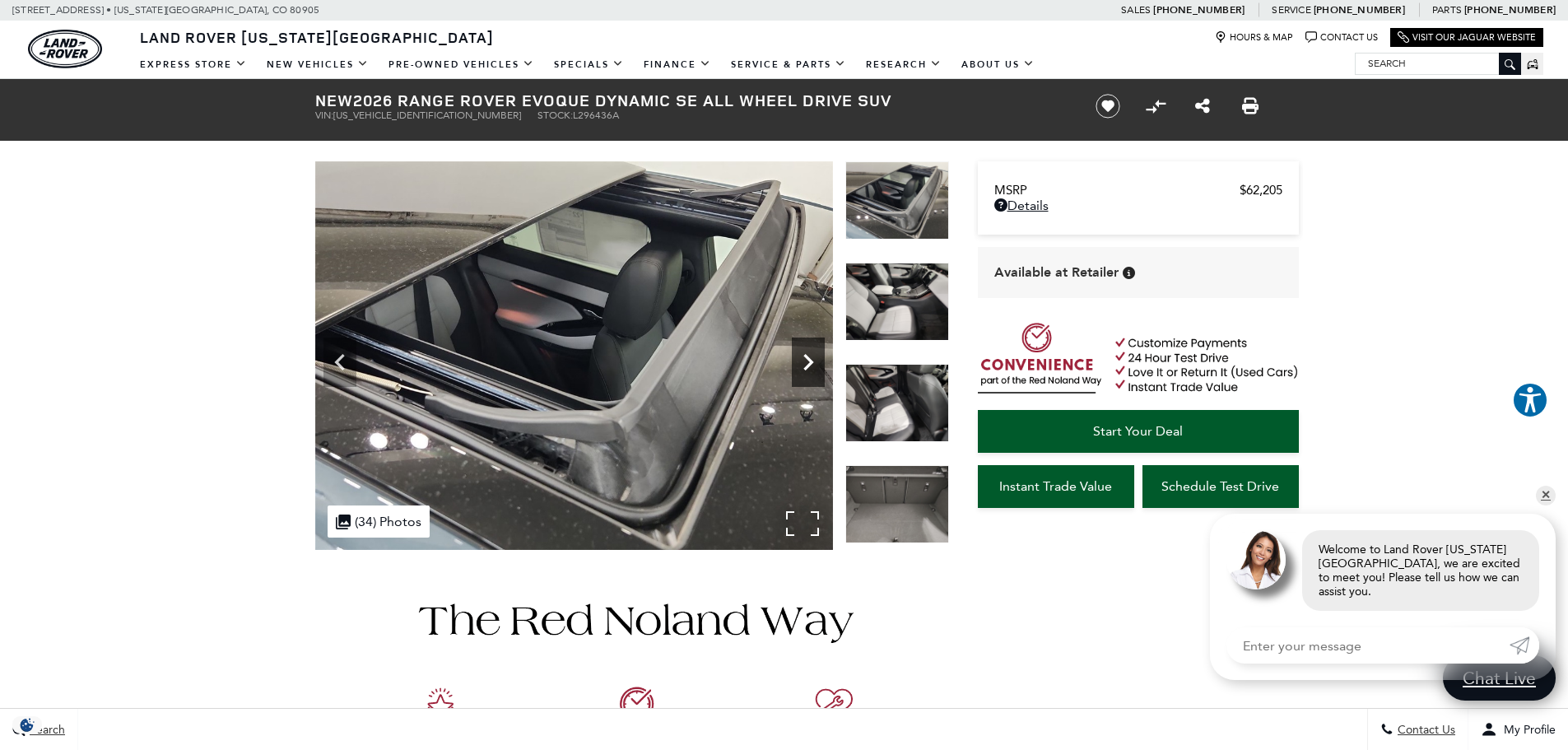
click at [813, 366] on icon "Next" at bounding box center [808, 362] width 33 height 33
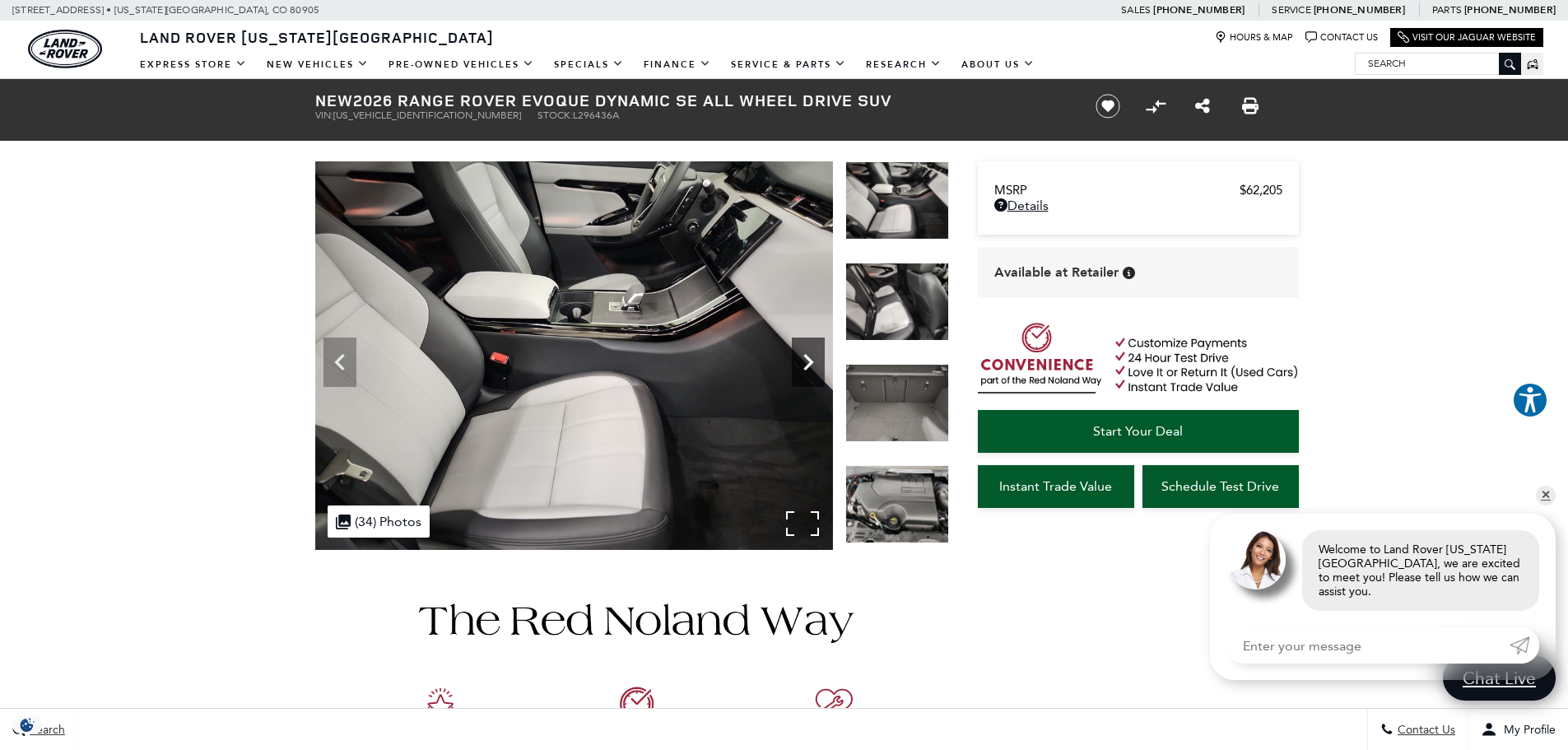
click at [813, 366] on icon "Next" at bounding box center [808, 362] width 33 height 33
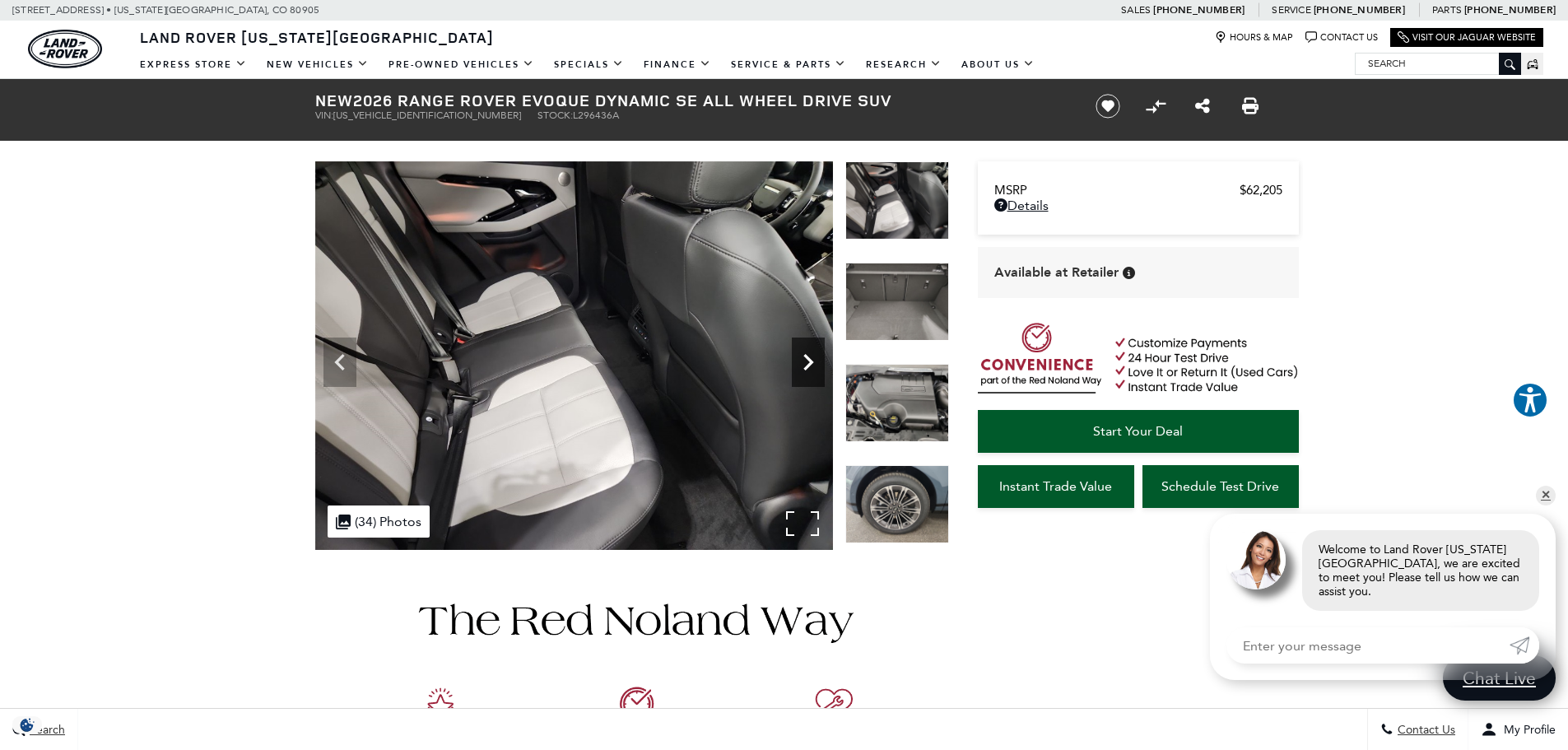
click at [813, 366] on icon "Next" at bounding box center [808, 362] width 33 height 33
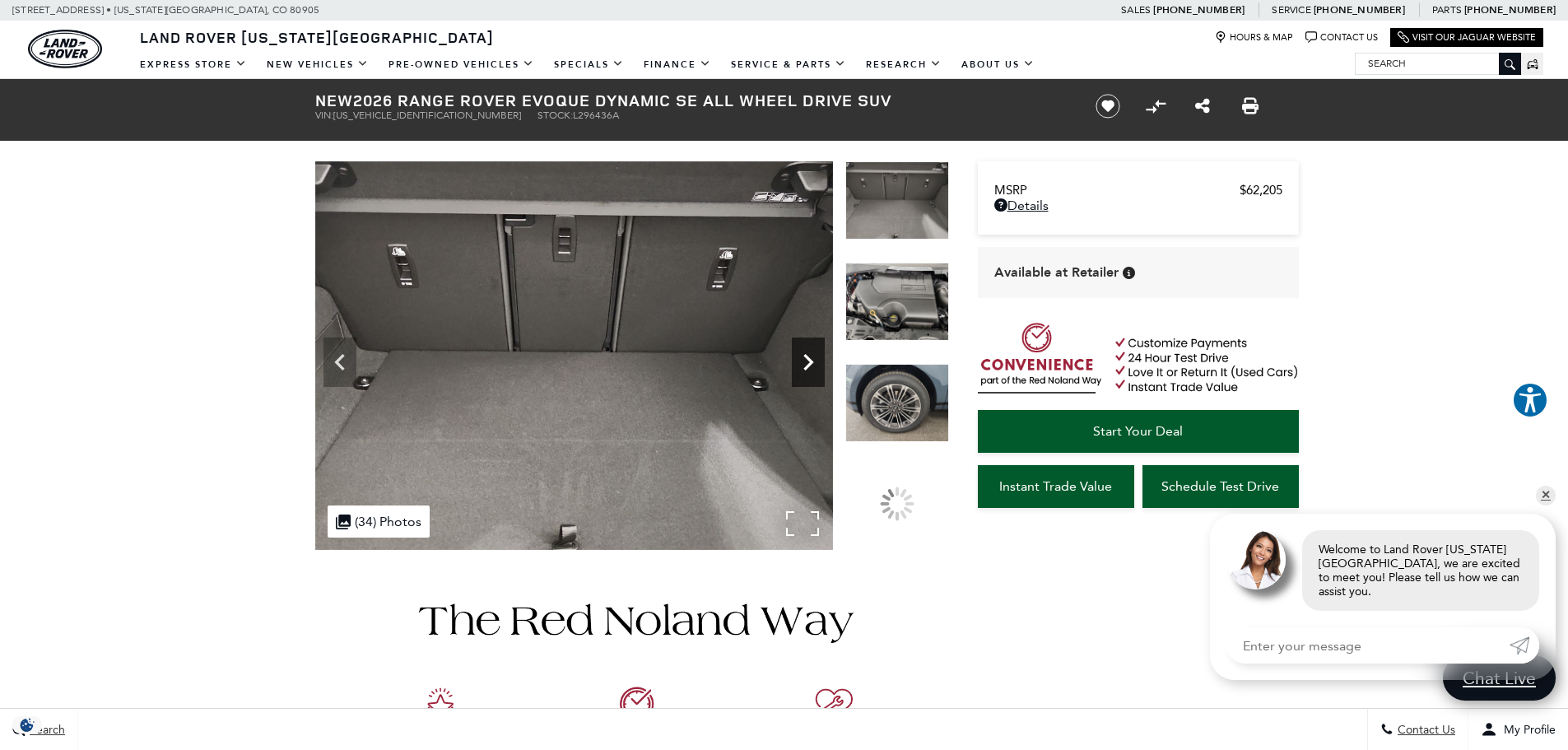
click at [813, 366] on icon "Next" at bounding box center [808, 362] width 33 height 33
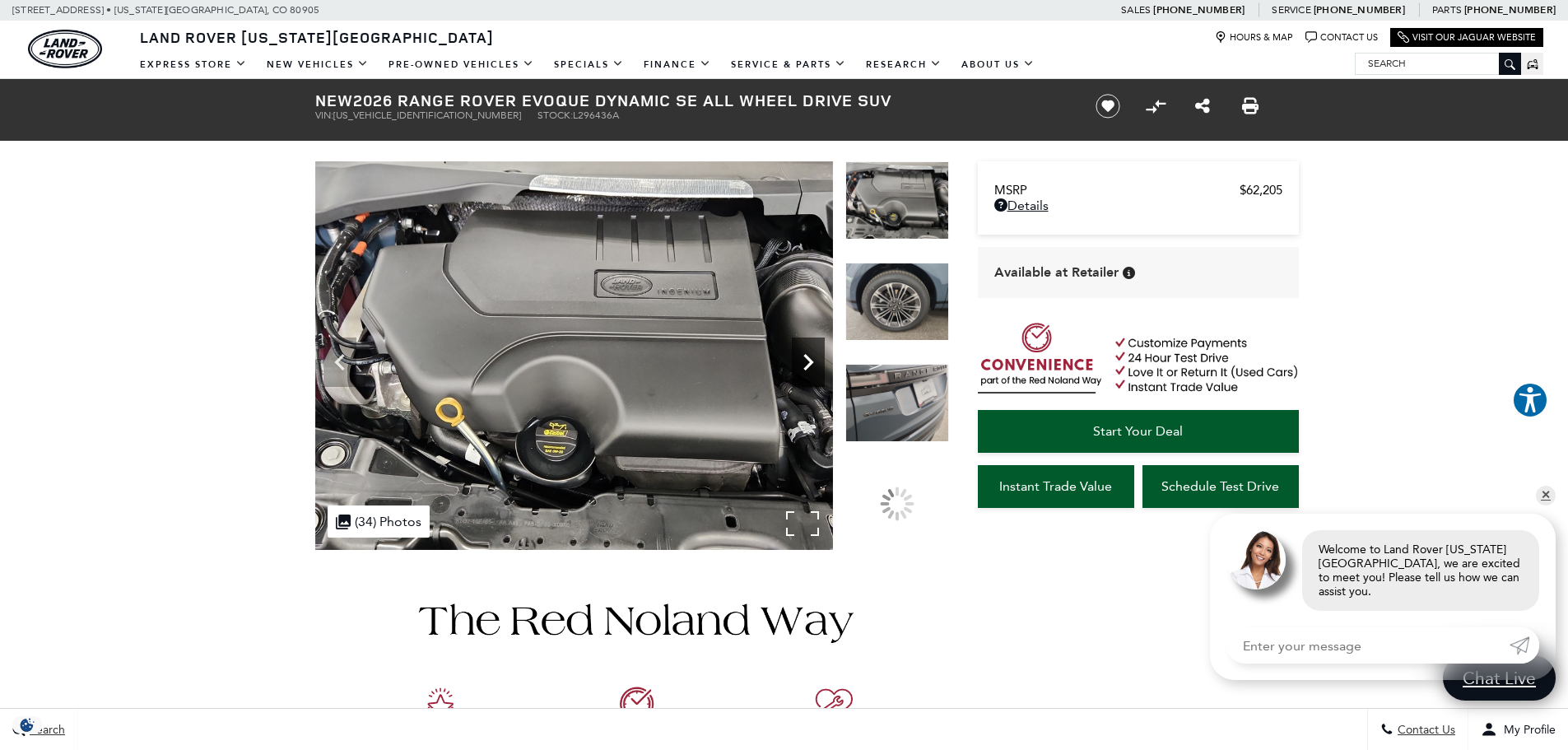
click at [813, 366] on icon "Next" at bounding box center [808, 362] width 33 height 33
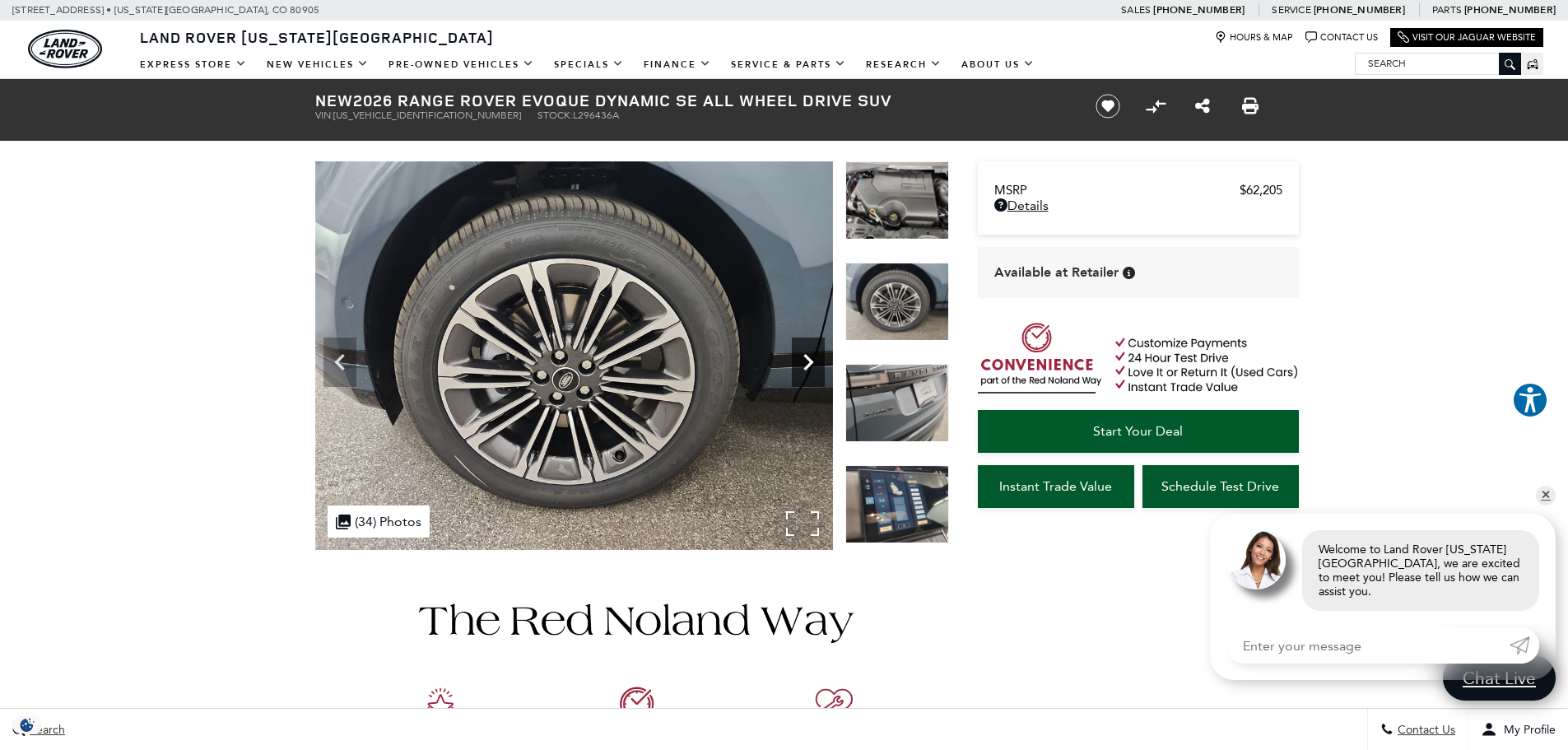
click at [813, 366] on icon "Next" at bounding box center [808, 362] width 33 height 33
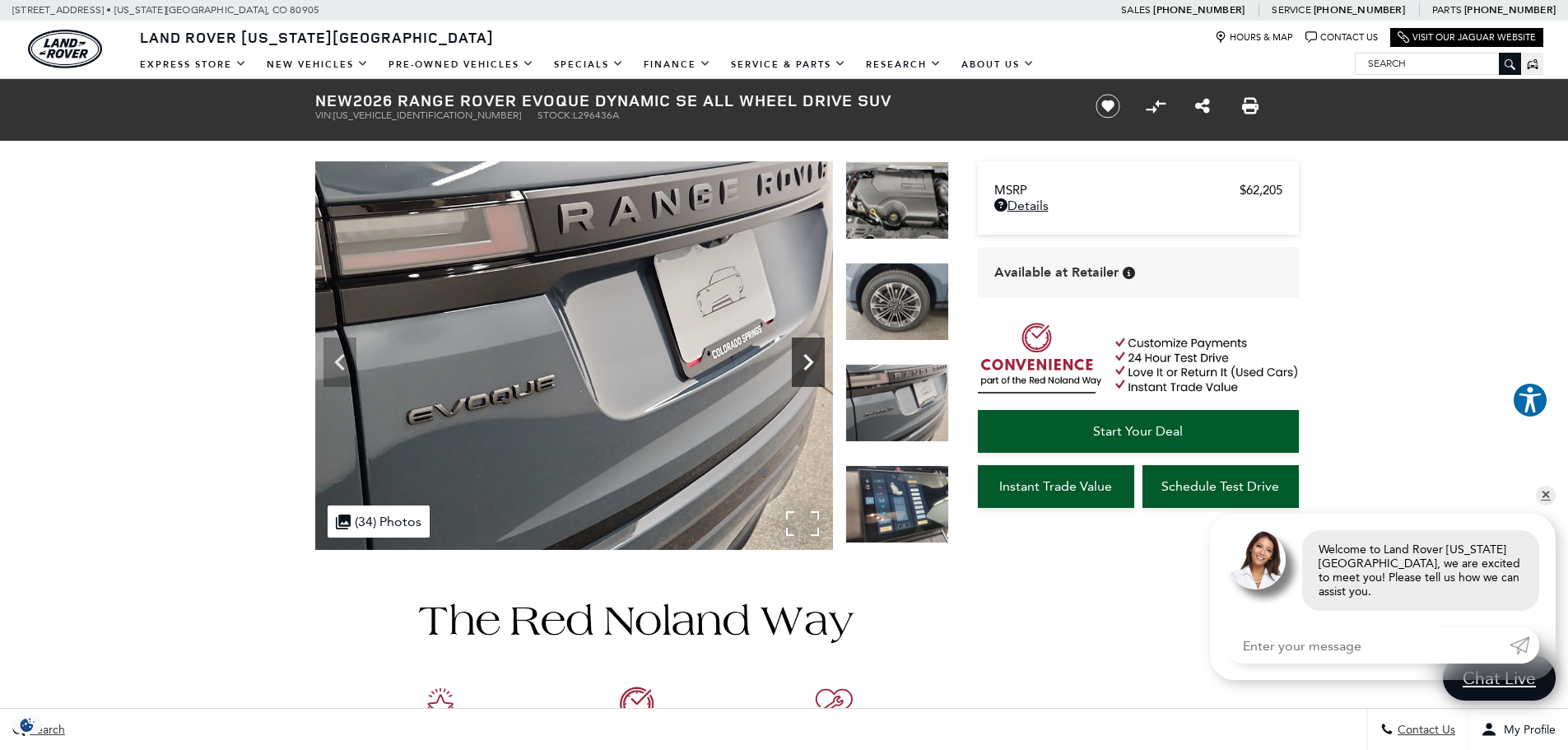
click at [813, 366] on icon "Next" at bounding box center [808, 362] width 33 height 33
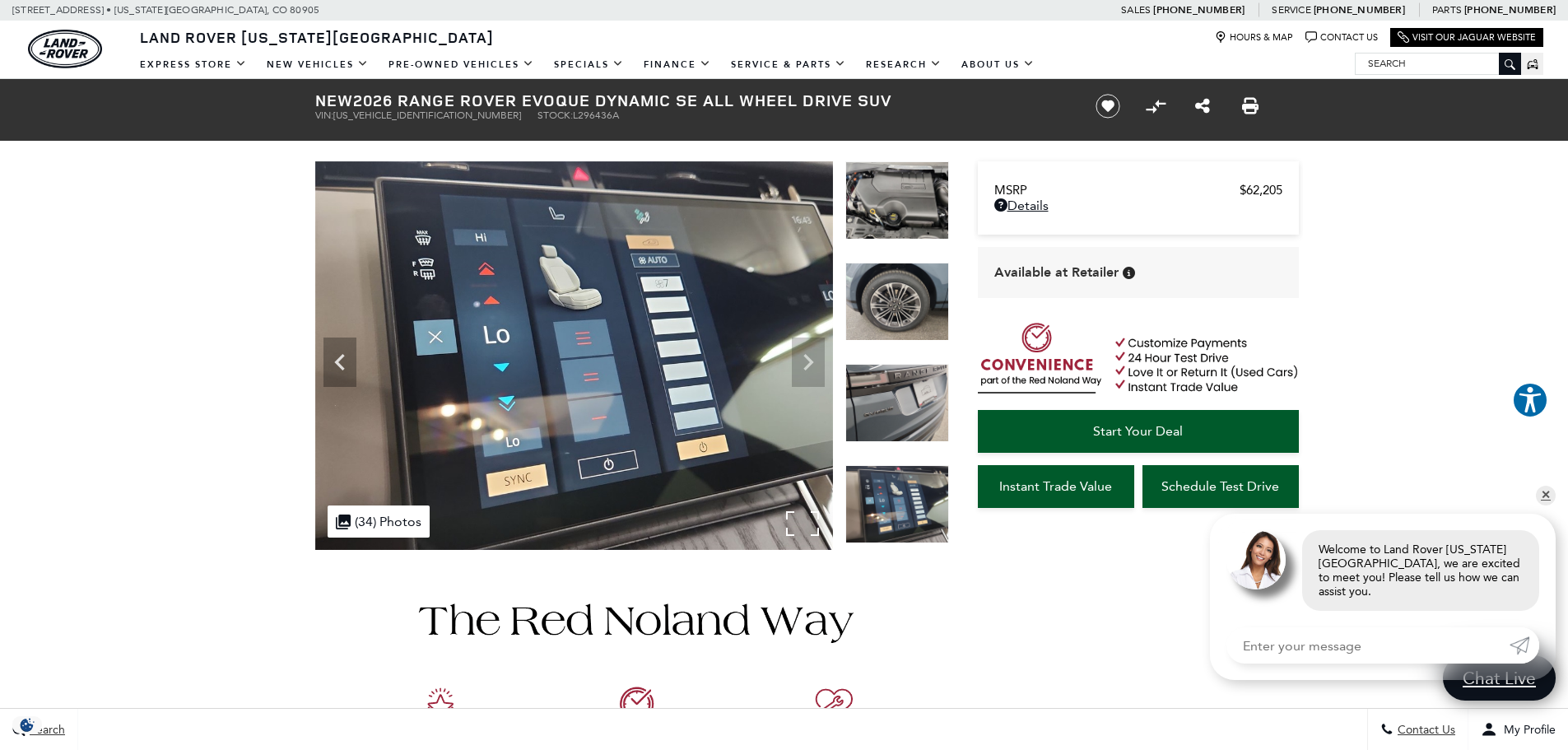
click at [813, 366] on img at bounding box center [574, 356] width 518 height 389
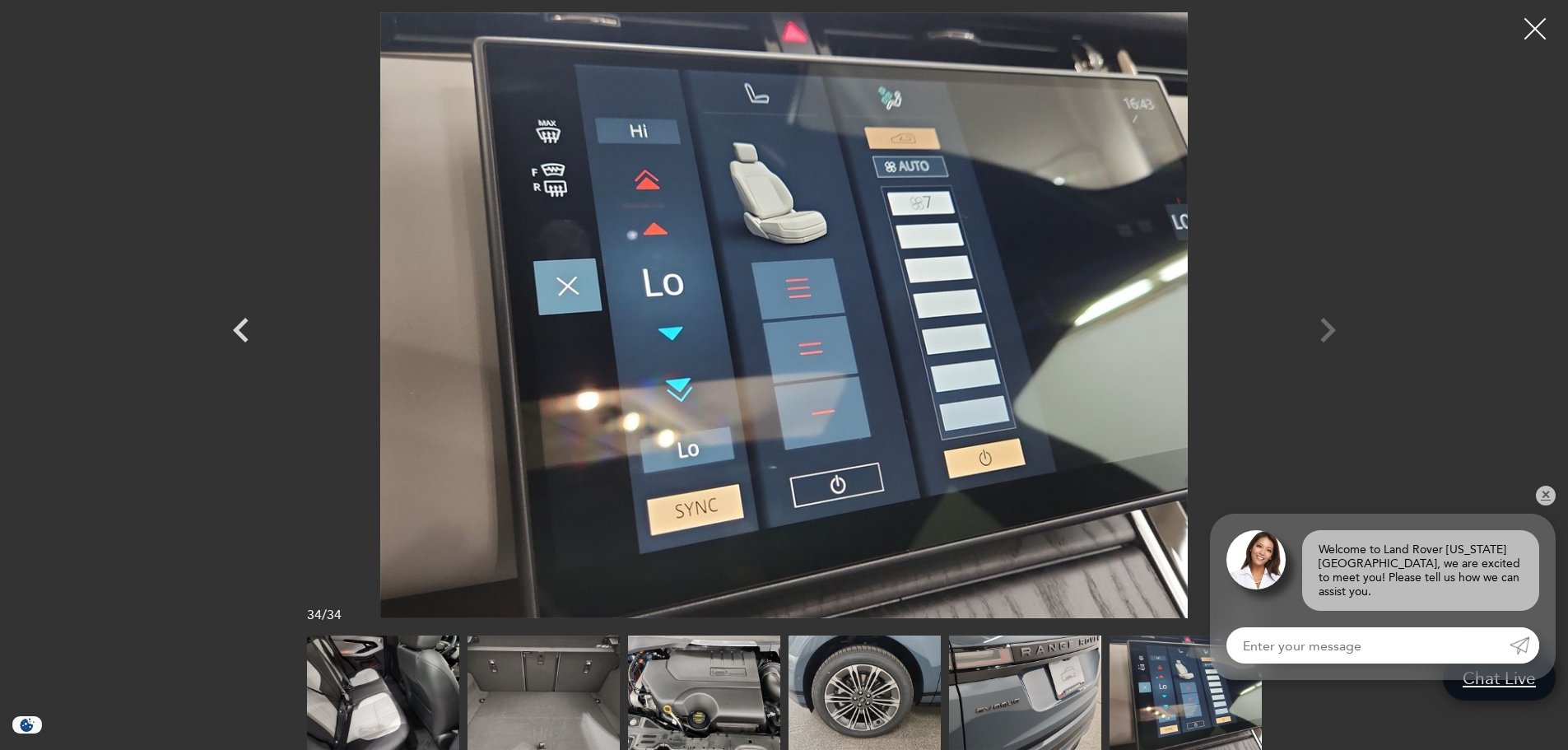
click at [1541, 24] on div at bounding box center [1535, 29] width 44 height 44
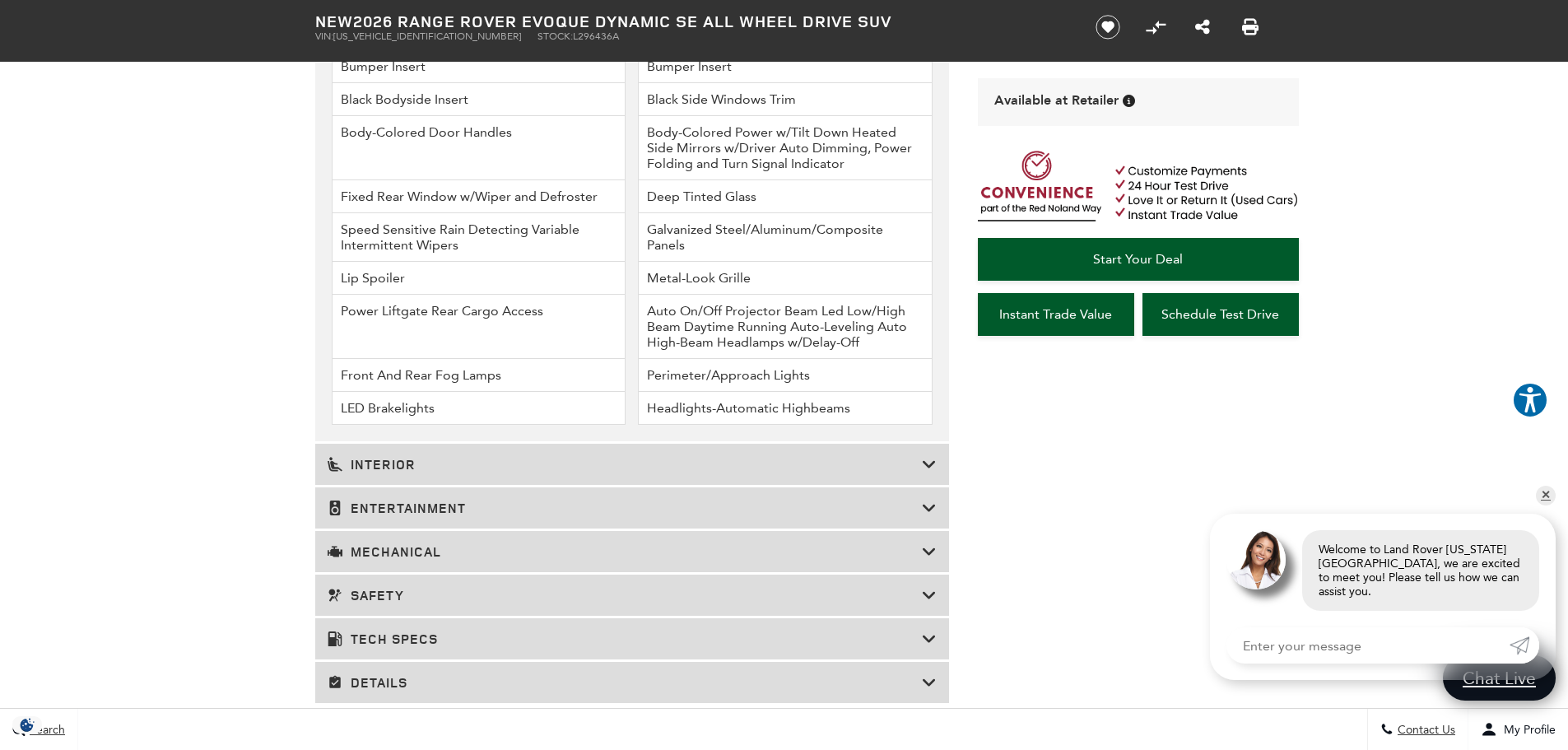
scroll to position [2469, 0]
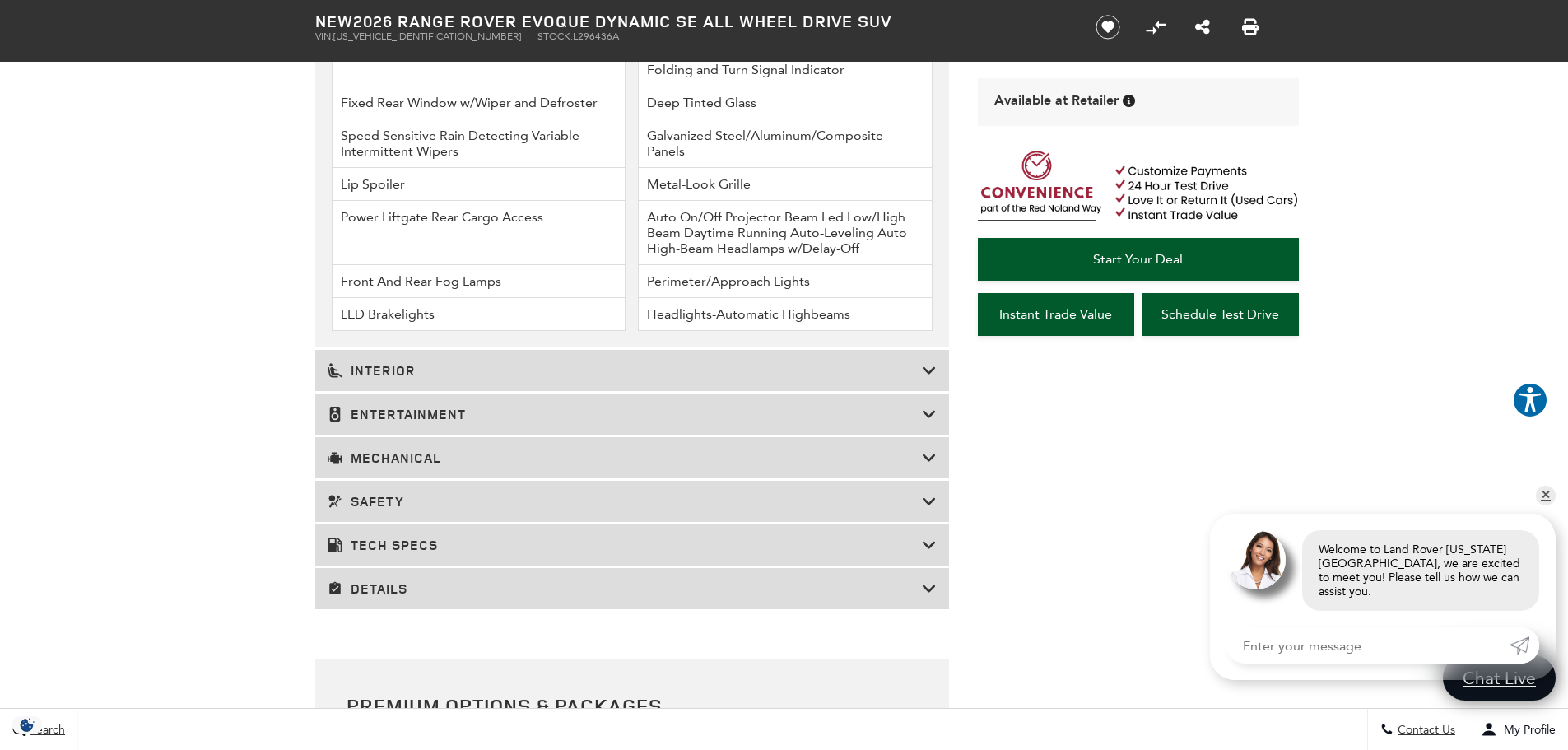
click at [571, 453] on h3 "Mechanical" at bounding box center [625, 458] width 594 height 17
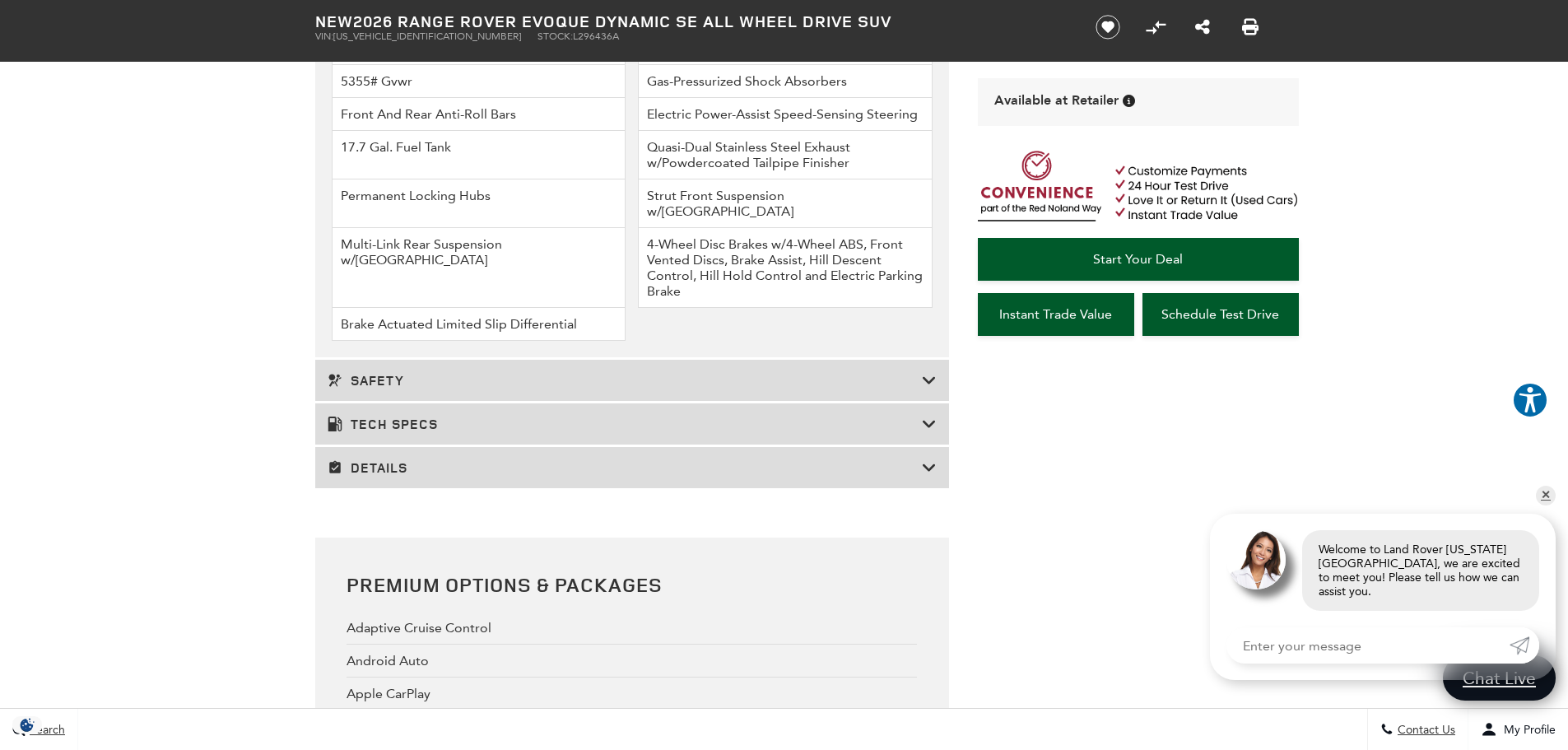
scroll to position [2551, 0]
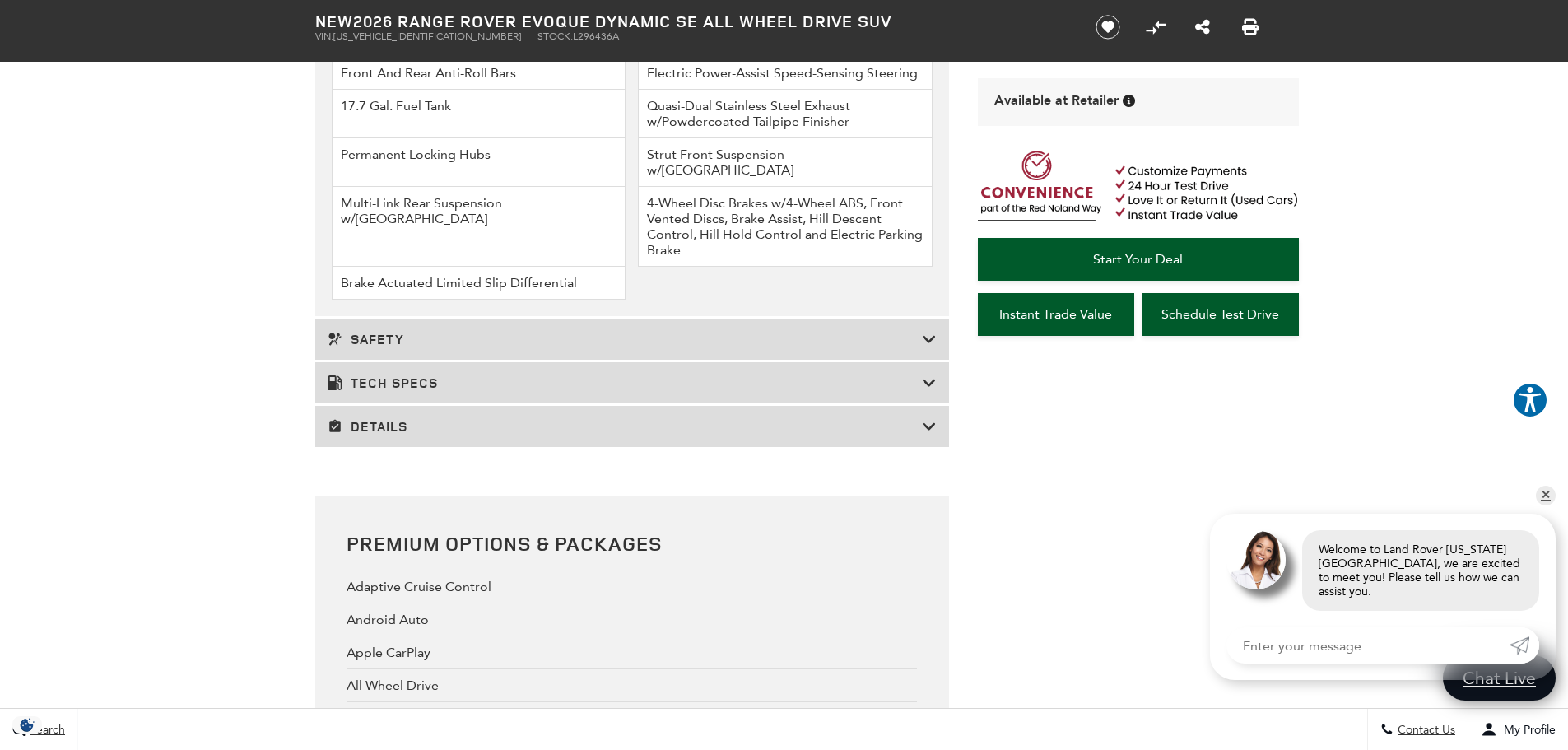
click at [706, 375] on h3 "Tech Specs" at bounding box center [625, 383] width 594 height 17
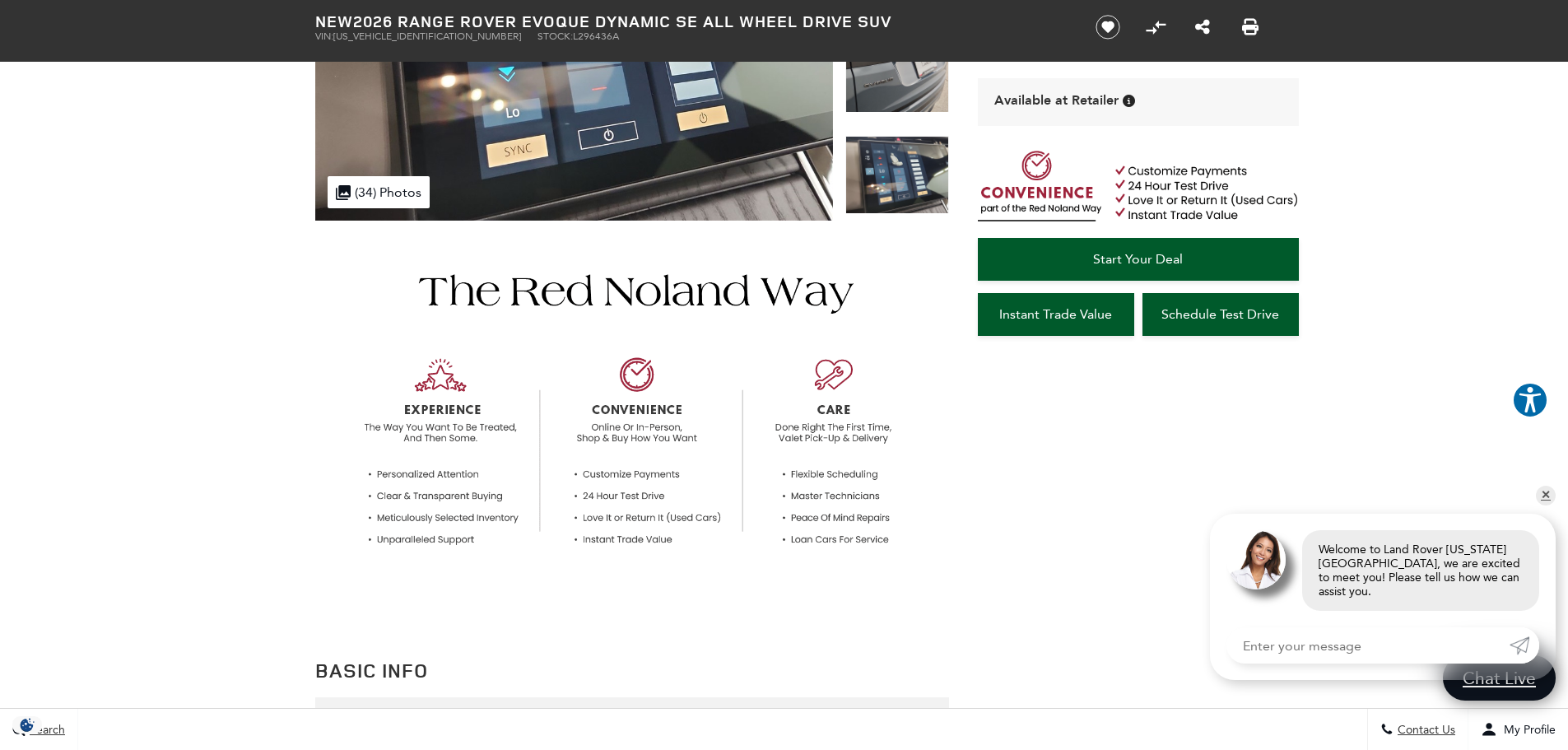
scroll to position [0, 0]
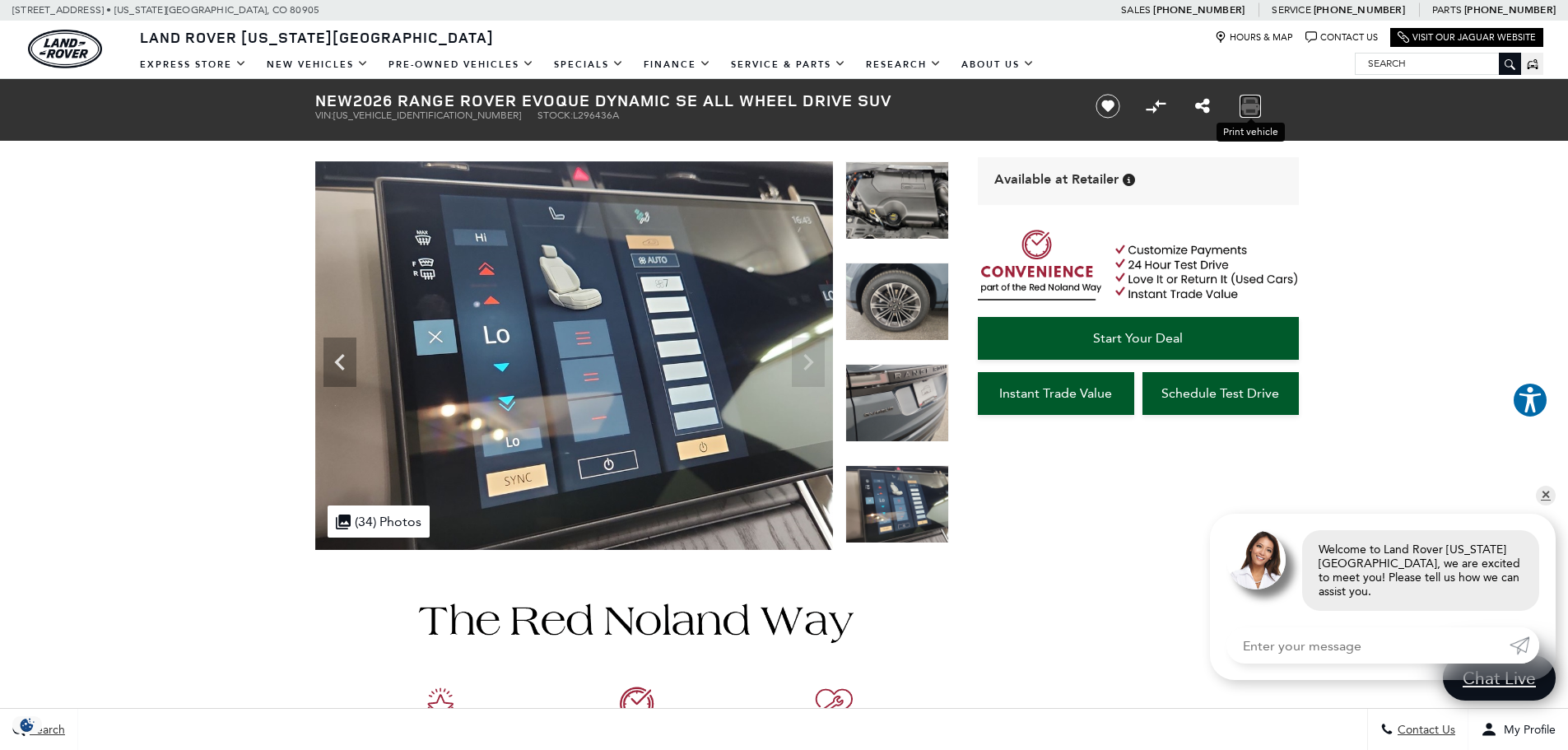
click at [1243, 113] on icon "Print this New 2026 Range Rover Evoque Dynamic SE All Wheel Drive SUV" at bounding box center [1251, 106] width 19 height 19
